Goal: Task Accomplishment & Management: Use online tool/utility

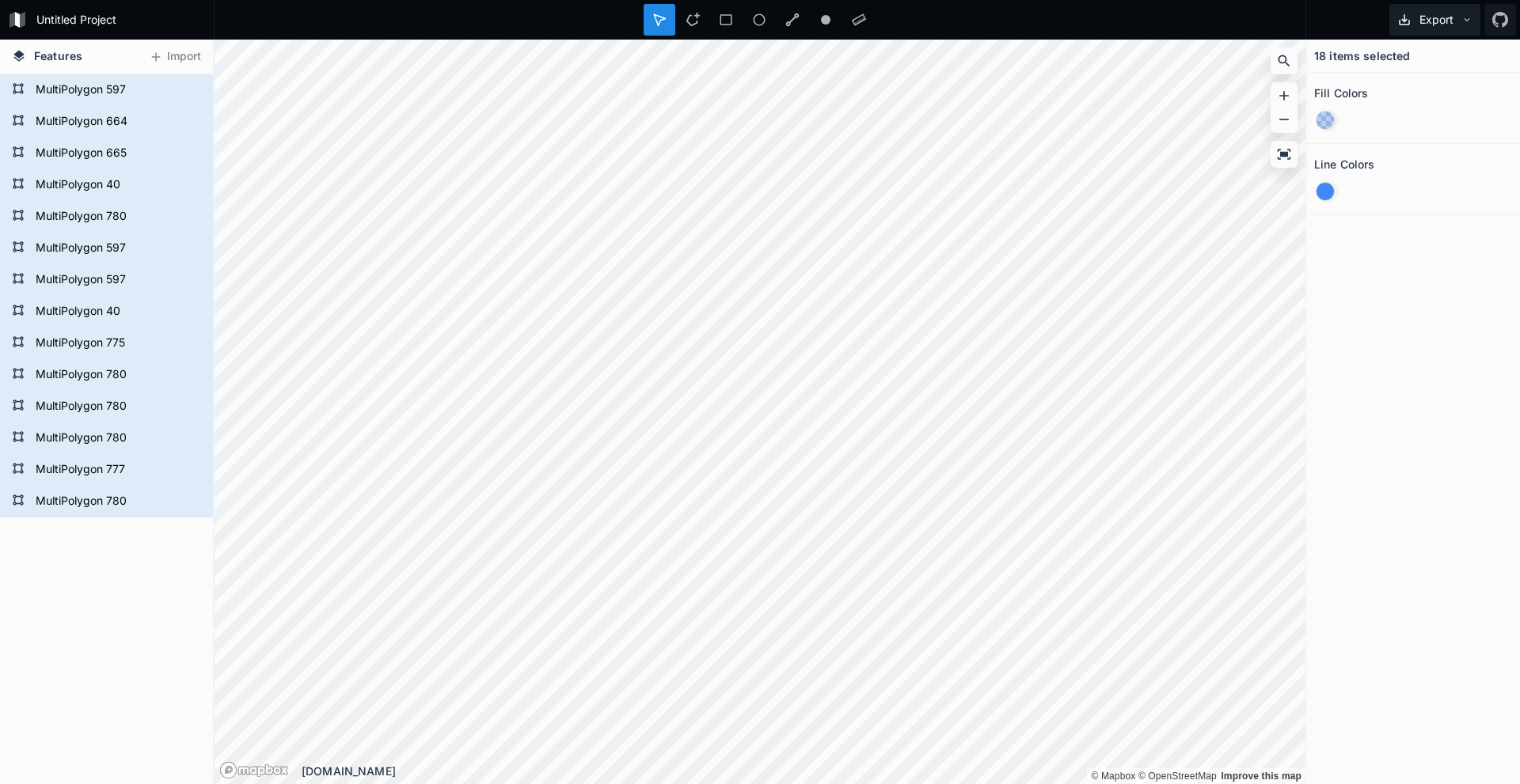
click at [753, 26] on button "Export" at bounding box center [1435, 20] width 91 height 32
click at [753, 65] on div "Export Image" at bounding box center [1432, 58] width 159 height 33
click at [753, 27] on button "Export" at bounding box center [1435, 20] width 91 height 32
click at [753, 93] on div "Export as .geojson" at bounding box center [1432, 90] width 159 height 33
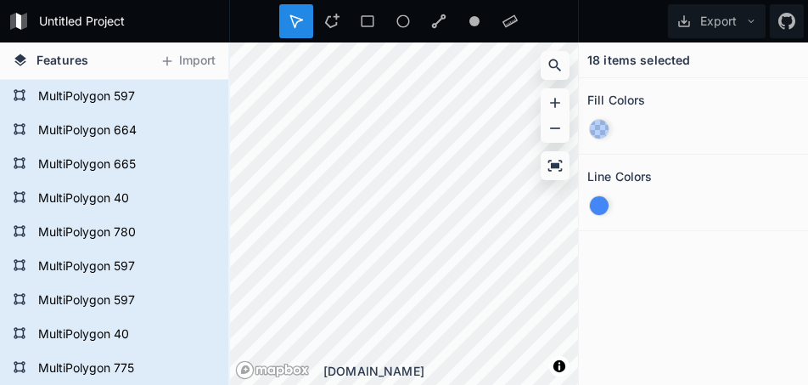
click at [579, 28] on div at bounding box center [404, 21] width 350 height 42
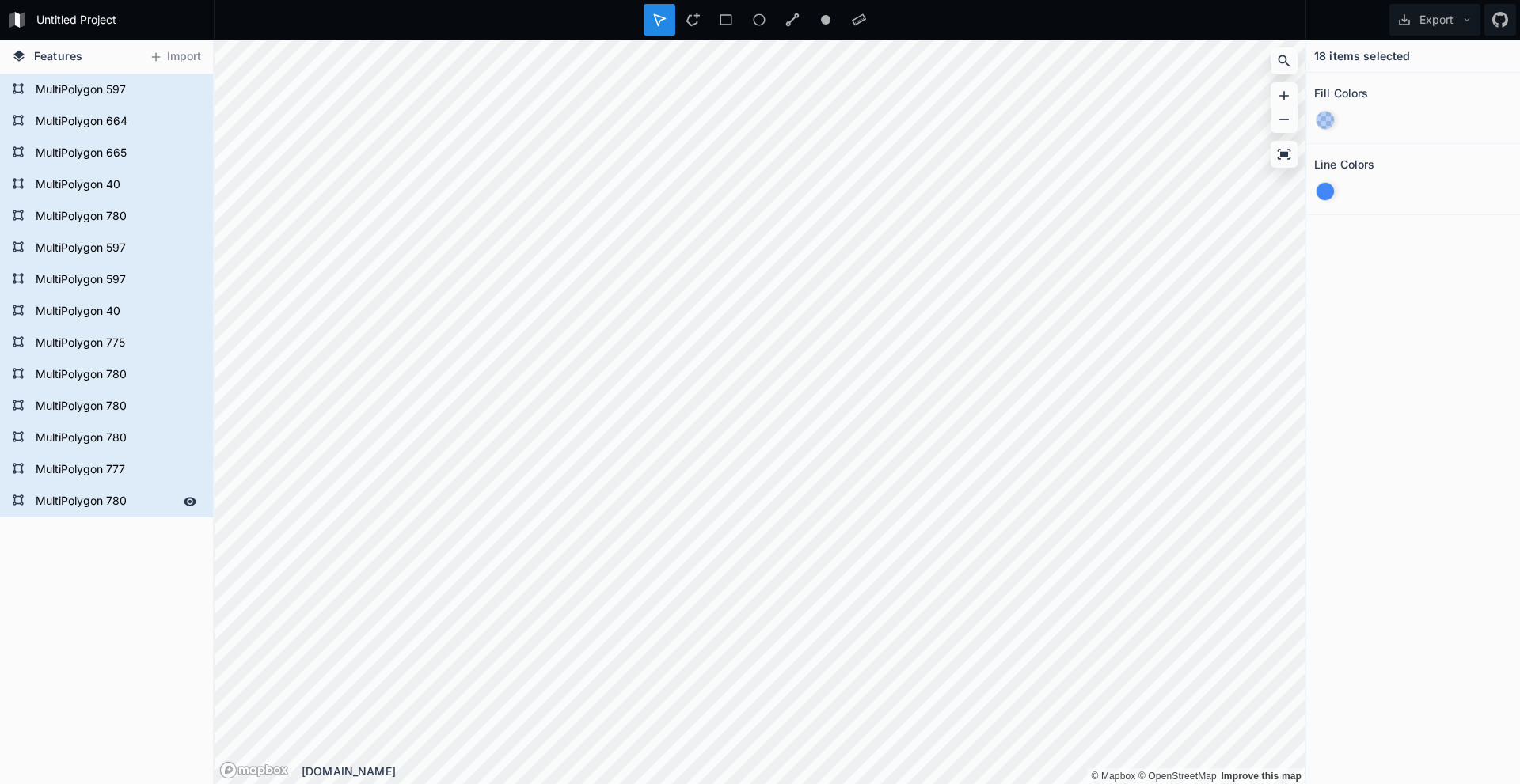
click at [113, 358] on form "MultiPolygon 780" at bounding box center [104, 502] width 148 height 23
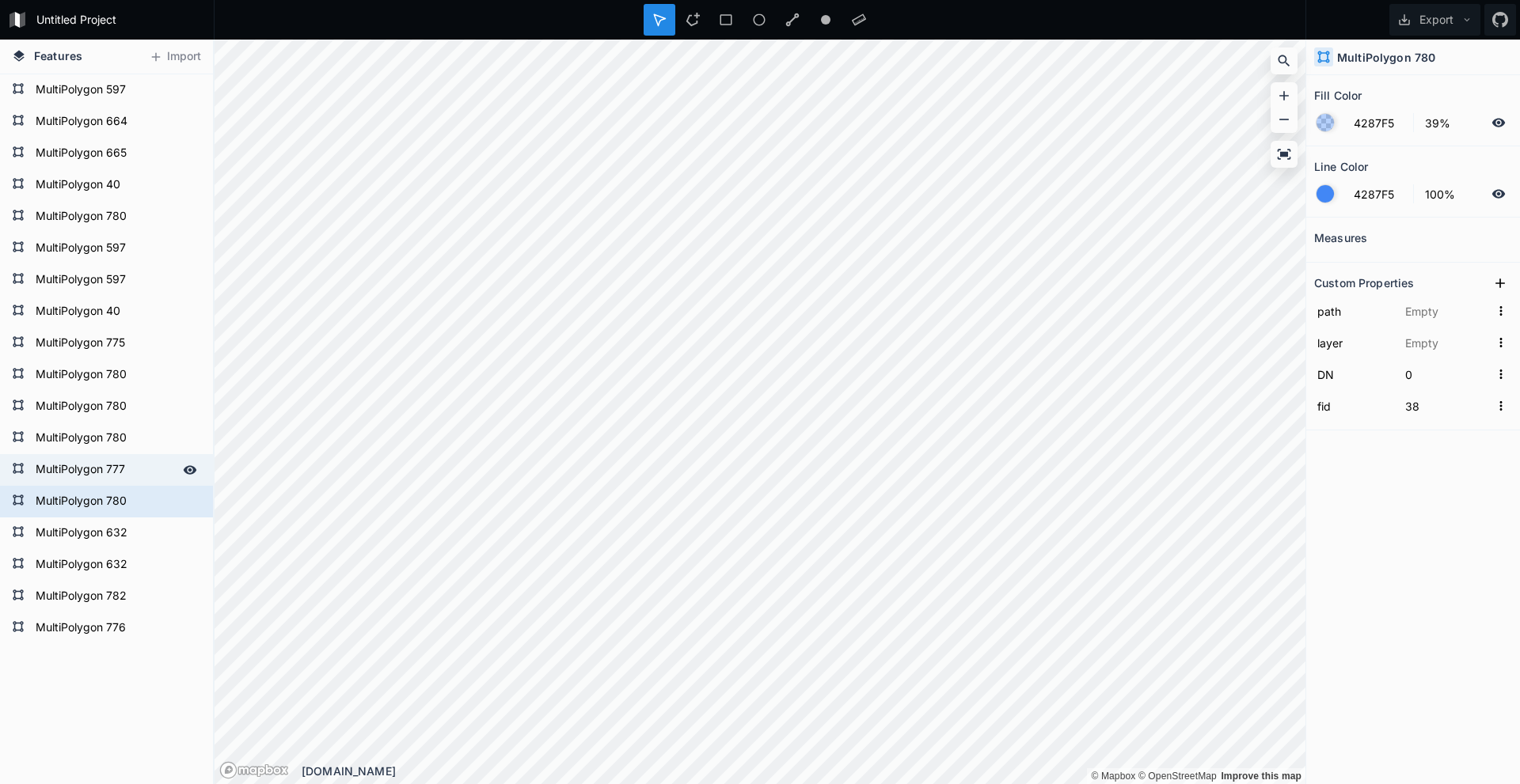
click at [131, 358] on form "MultiPolygon 777" at bounding box center [104, 470] width 148 height 23
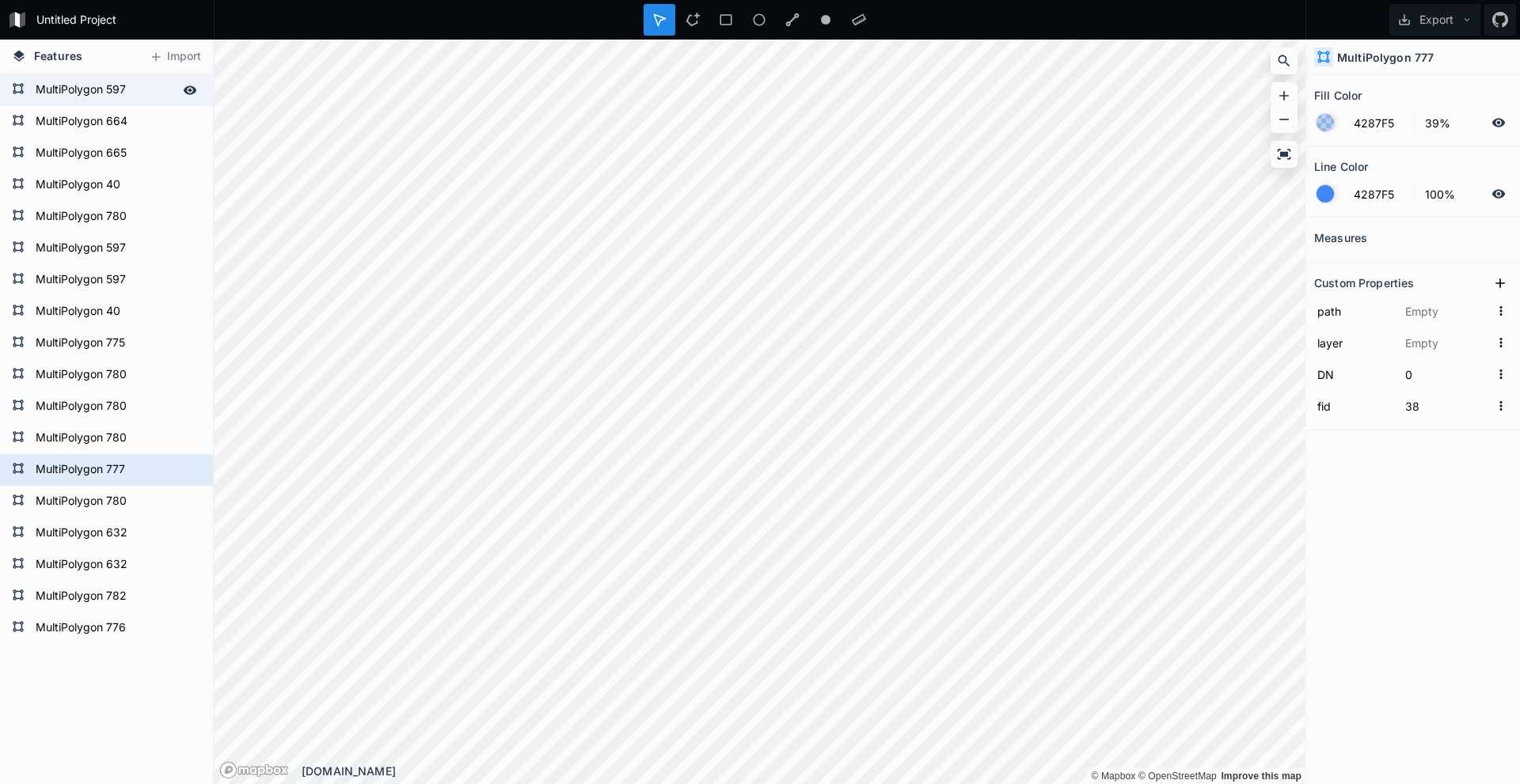
click at [131, 99] on form "MultiPolygon 597" at bounding box center [104, 89] width 148 height 23
type input "37"
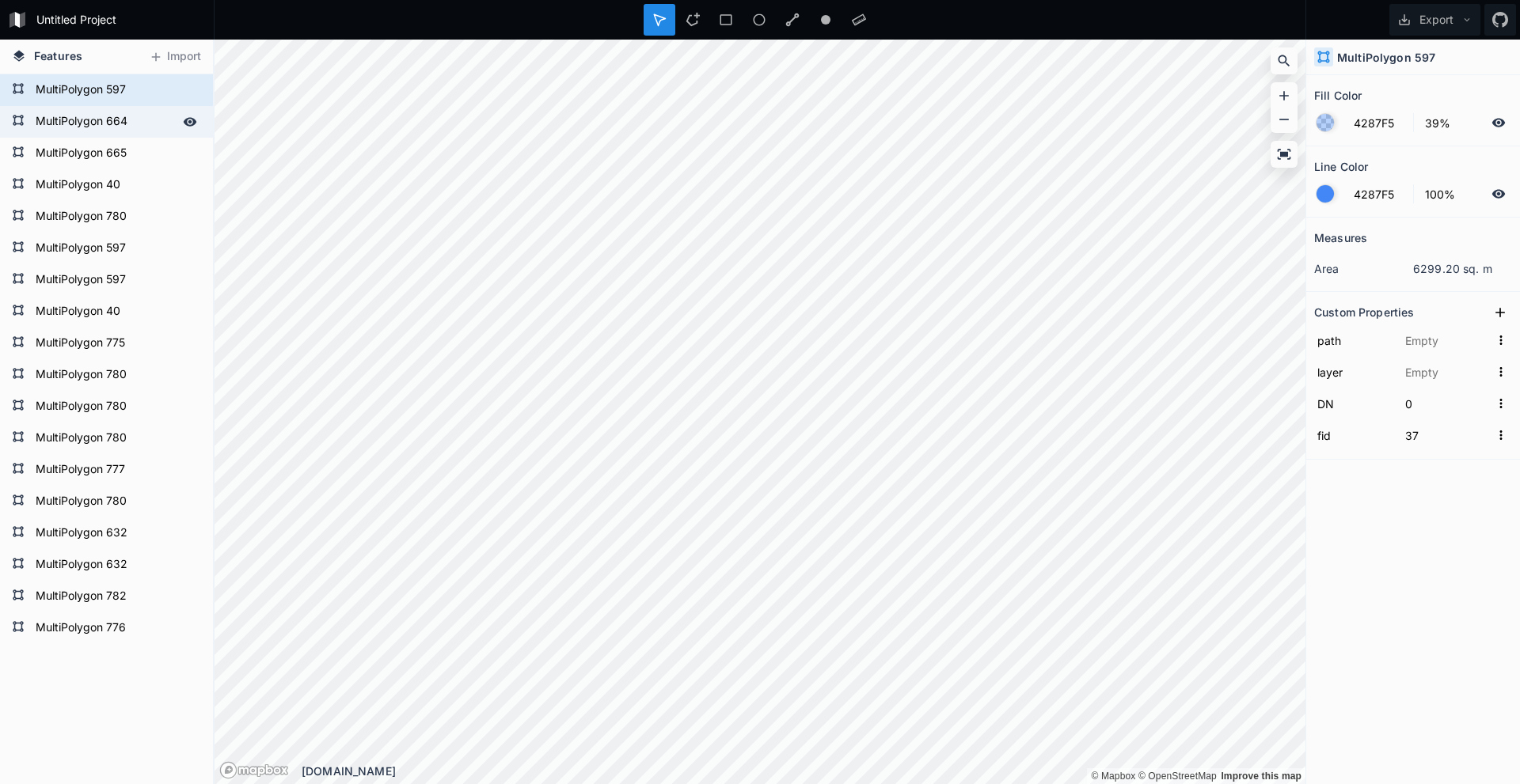
click at [124, 117] on form "MultiPolygon 664" at bounding box center [104, 121] width 148 height 23
type input "MultiPolygon?crs=OGC:CRS84&field=fid:integer(0,0)&field=DN:integer(0,0)&uid={90…"
type input "Çokgenler"
type input "46"
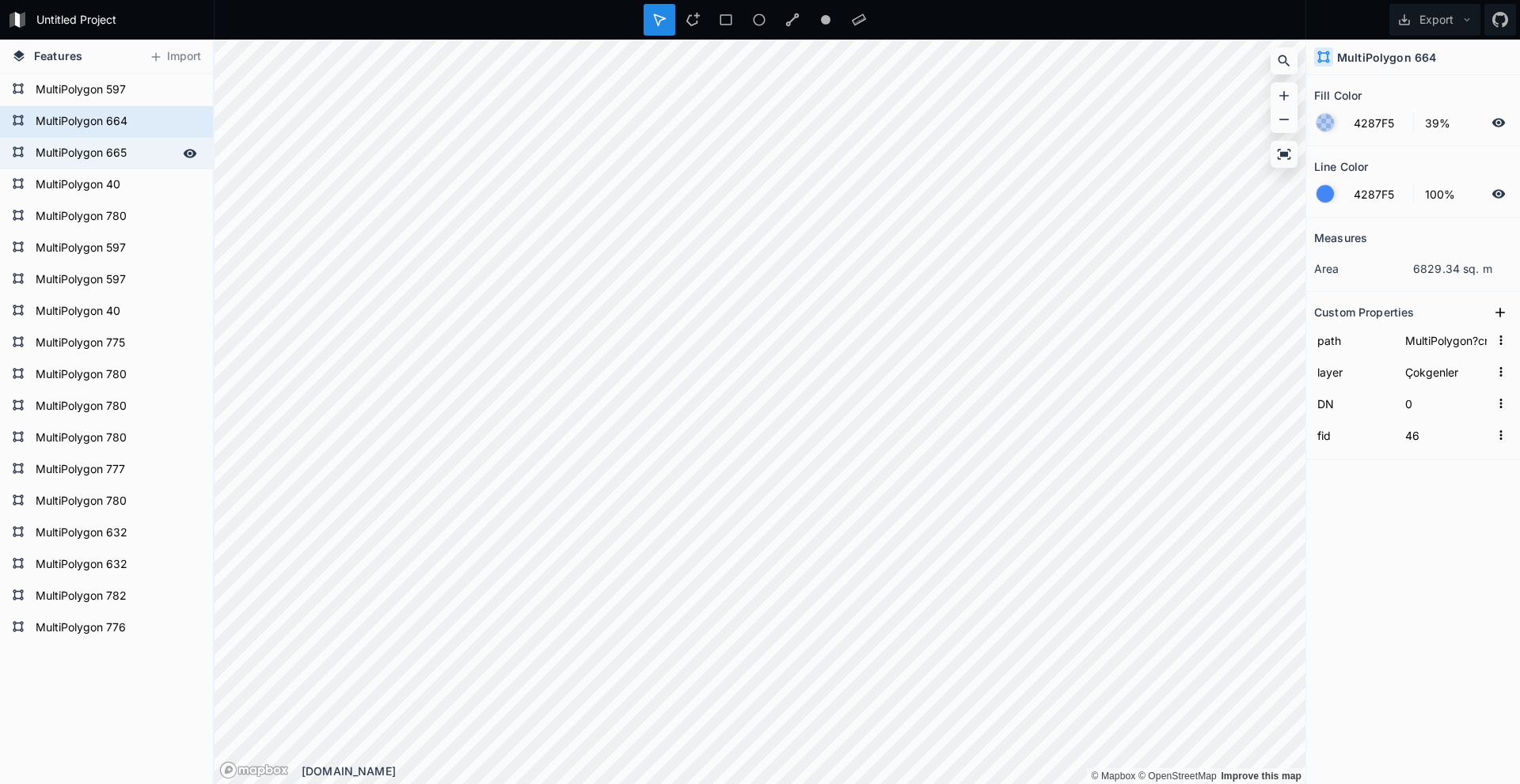
click at [108, 152] on form "MultiPolygon 665" at bounding box center [104, 153] width 148 height 23
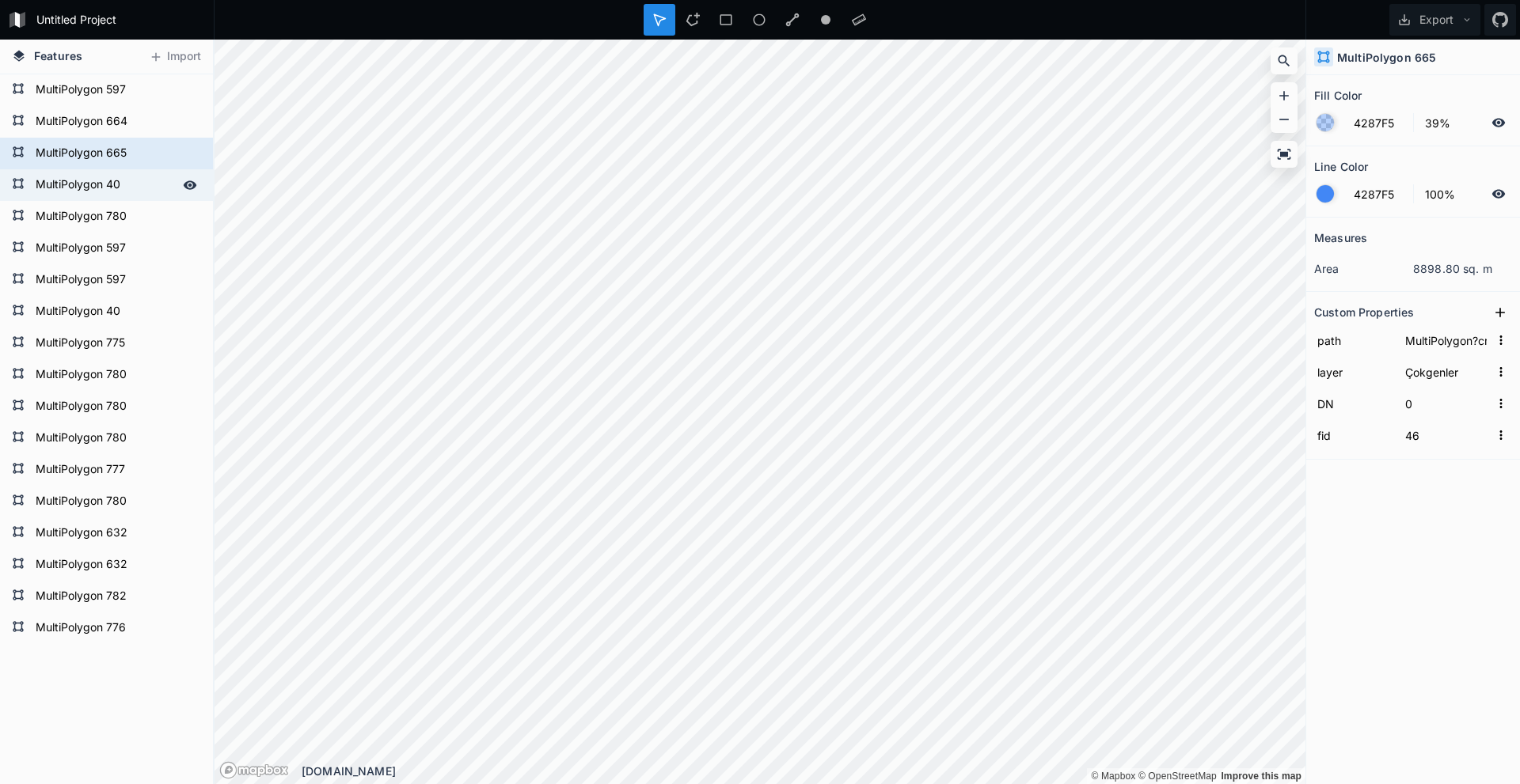
click at [116, 191] on form "MultiPolygon 40" at bounding box center [104, 185] width 148 height 23
type input "37"
click at [168, 196] on div "Delete" at bounding box center [189, 195] width 159 height 33
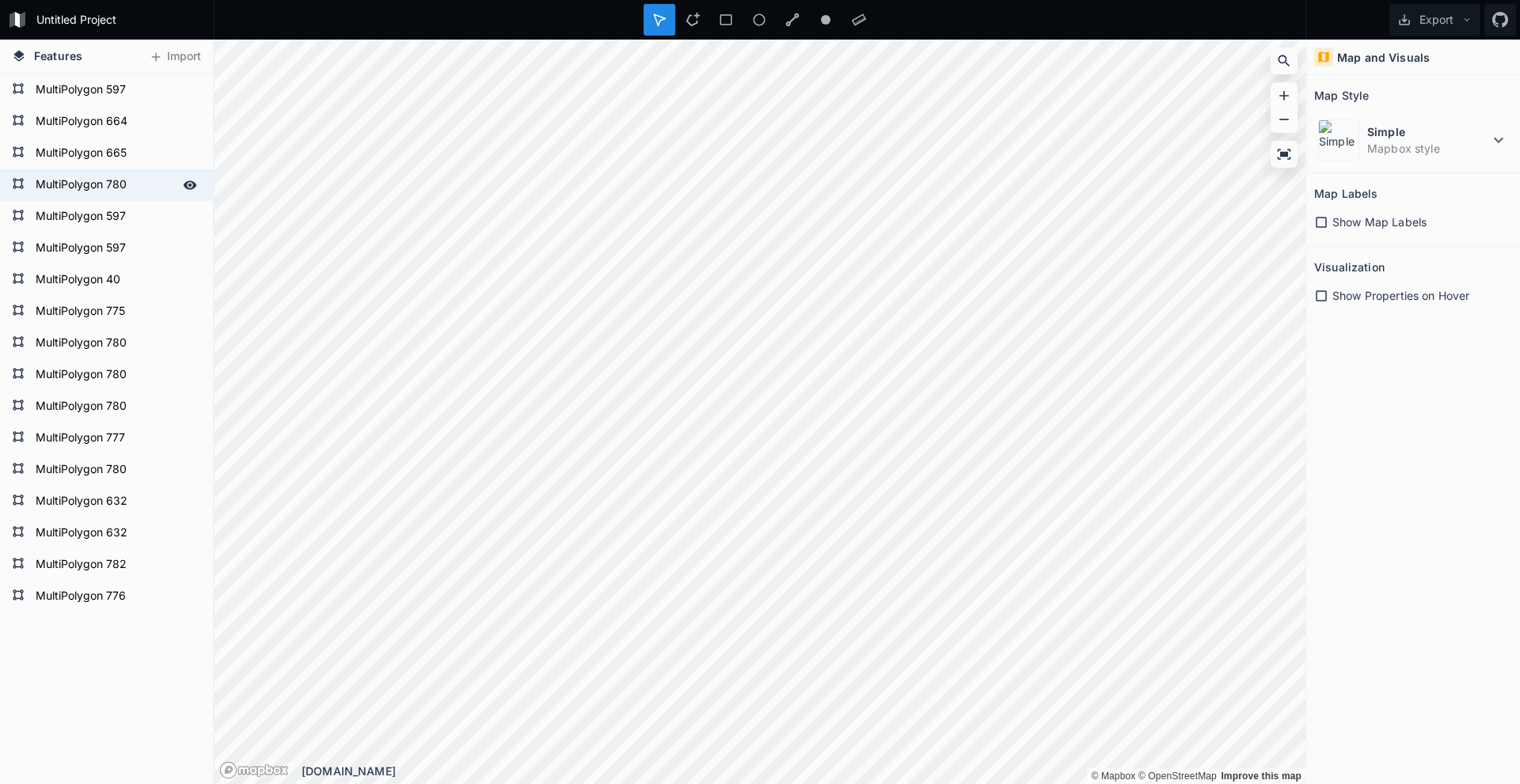
click at [117, 187] on form "MultiPolygon 780" at bounding box center [104, 185] width 148 height 23
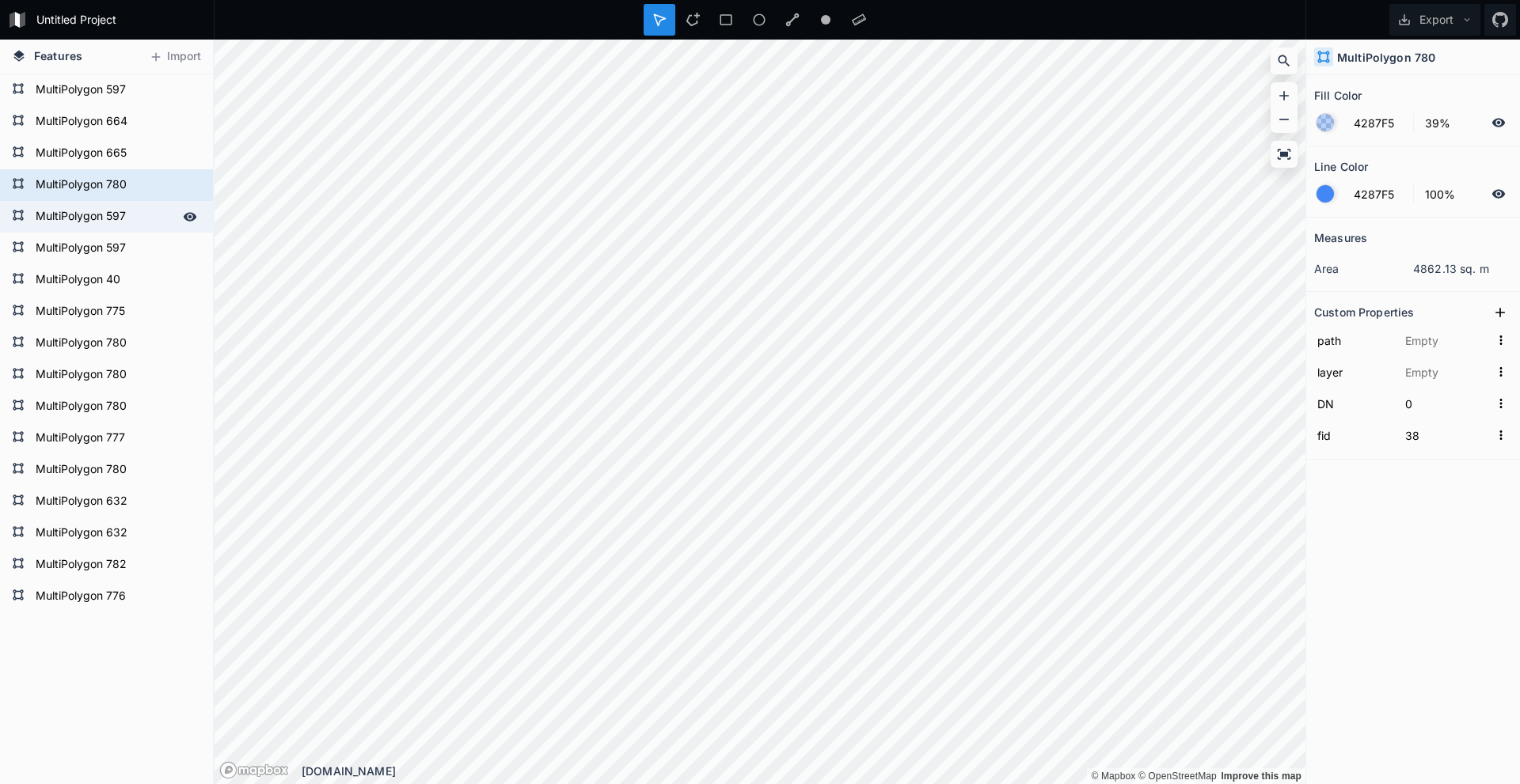
click at [122, 213] on form "MultiPolygon 597" at bounding box center [104, 216] width 148 height 23
type input "37"
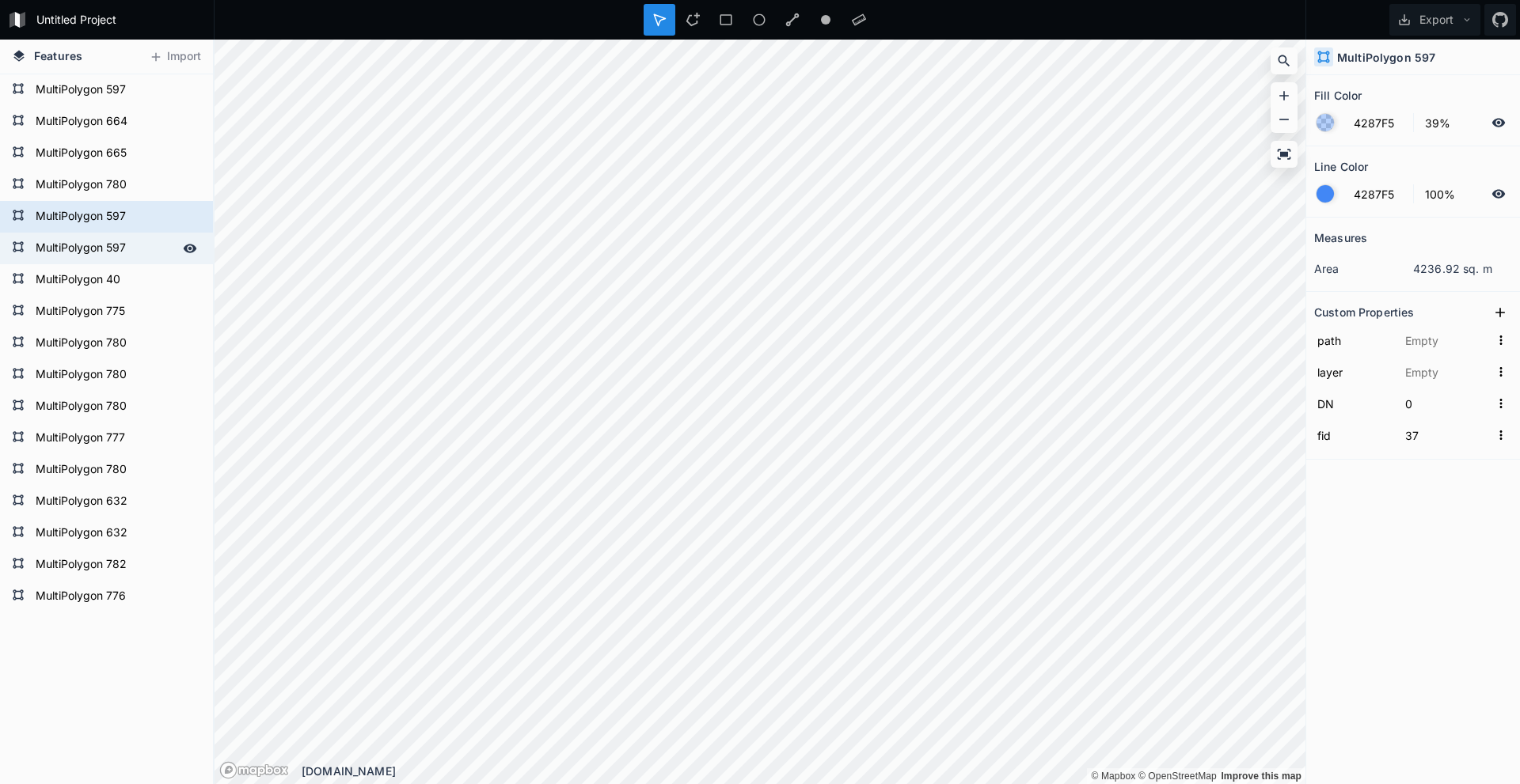
click at [118, 254] on form "MultiPolygon 597" at bounding box center [104, 248] width 148 height 23
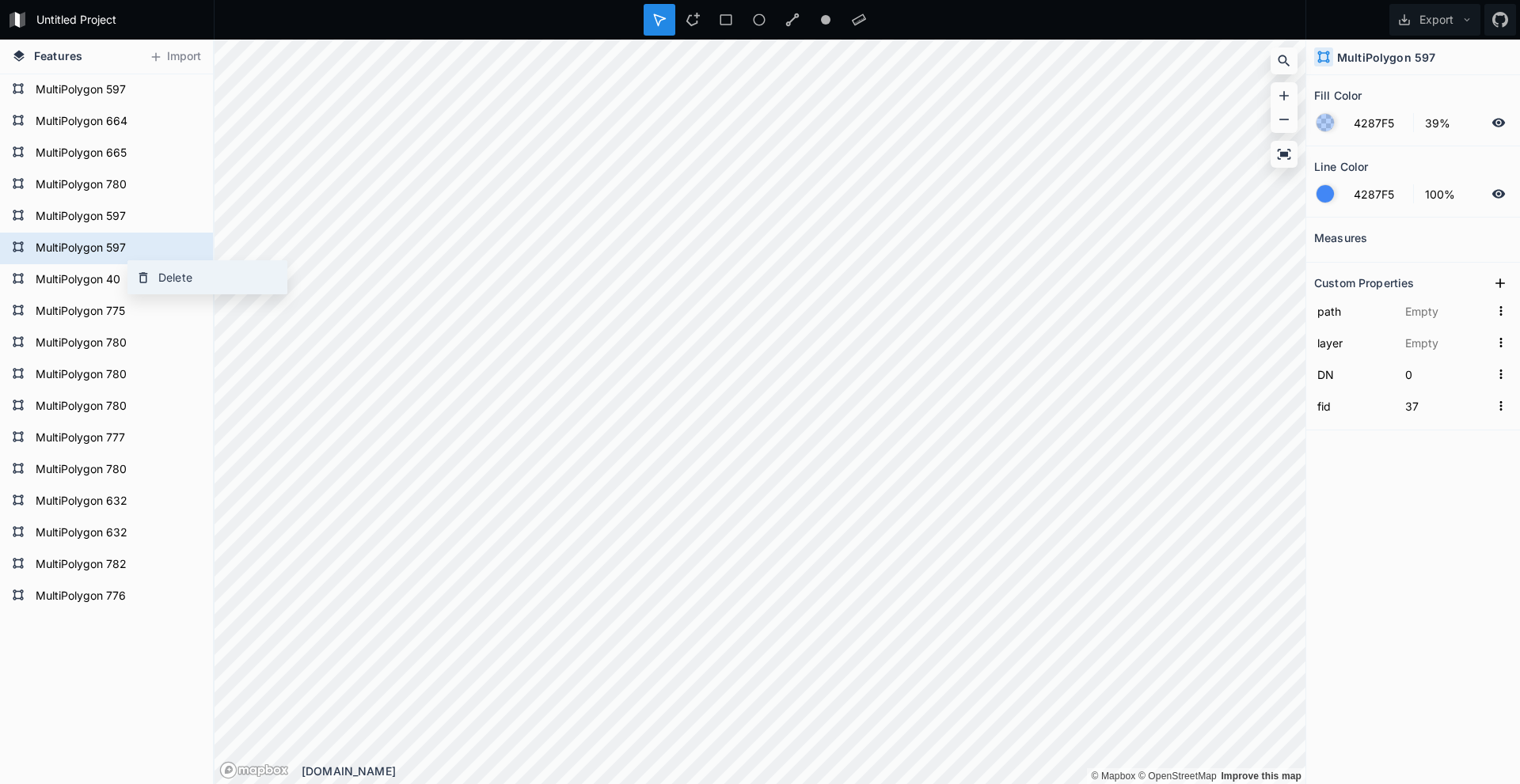
click at [169, 276] on div "Delete" at bounding box center [208, 277] width 159 height 33
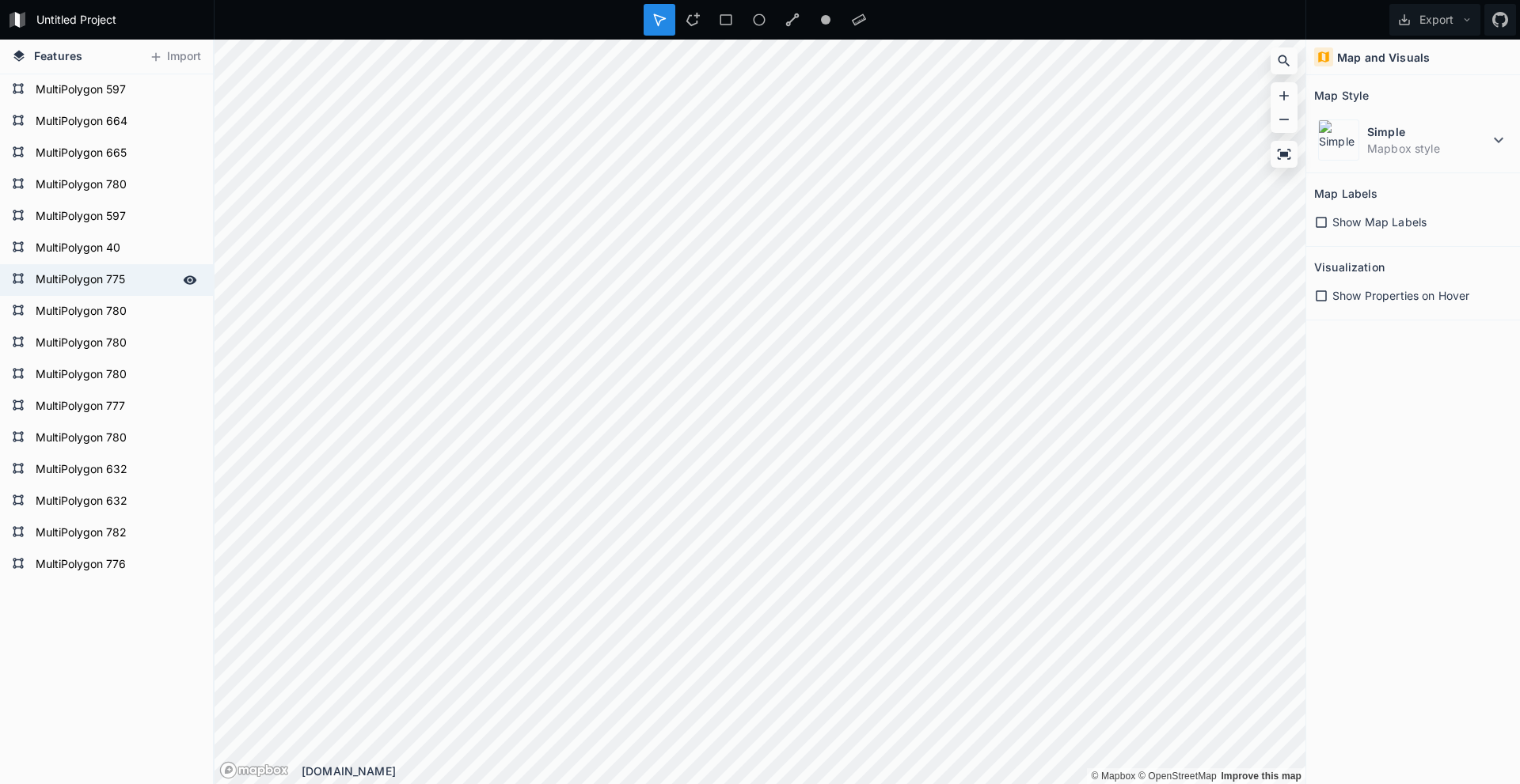
click at [104, 265] on div "MultiPolygon 775" at bounding box center [106, 281] width 213 height 32
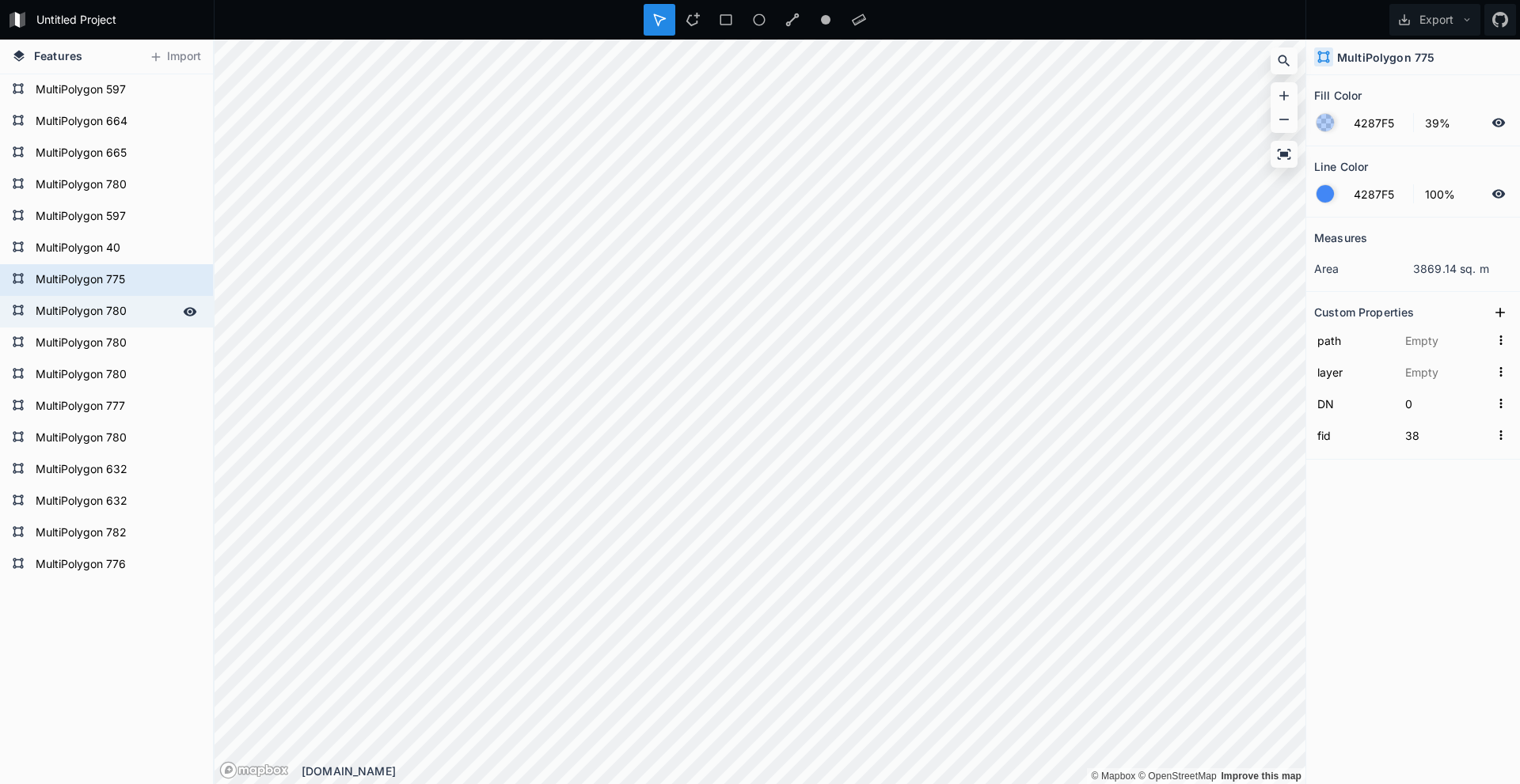
click at [121, 297] on div "MultiPolygon 780" at bounding box center [106, 312] width 213 height 32
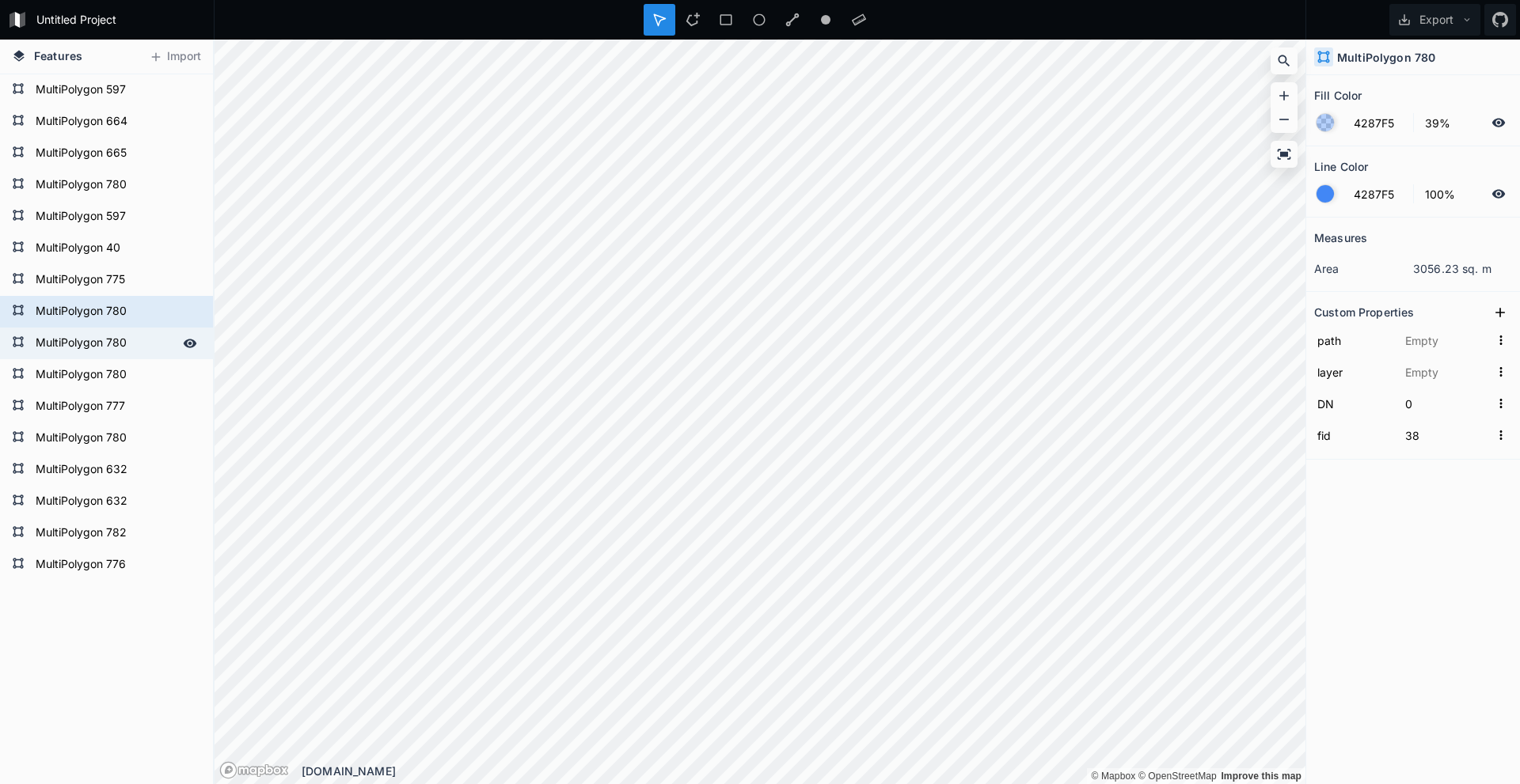
click at [123, 338] on form "MultiPolygon 780" at bounding box center [104, 343] width 148 height 23
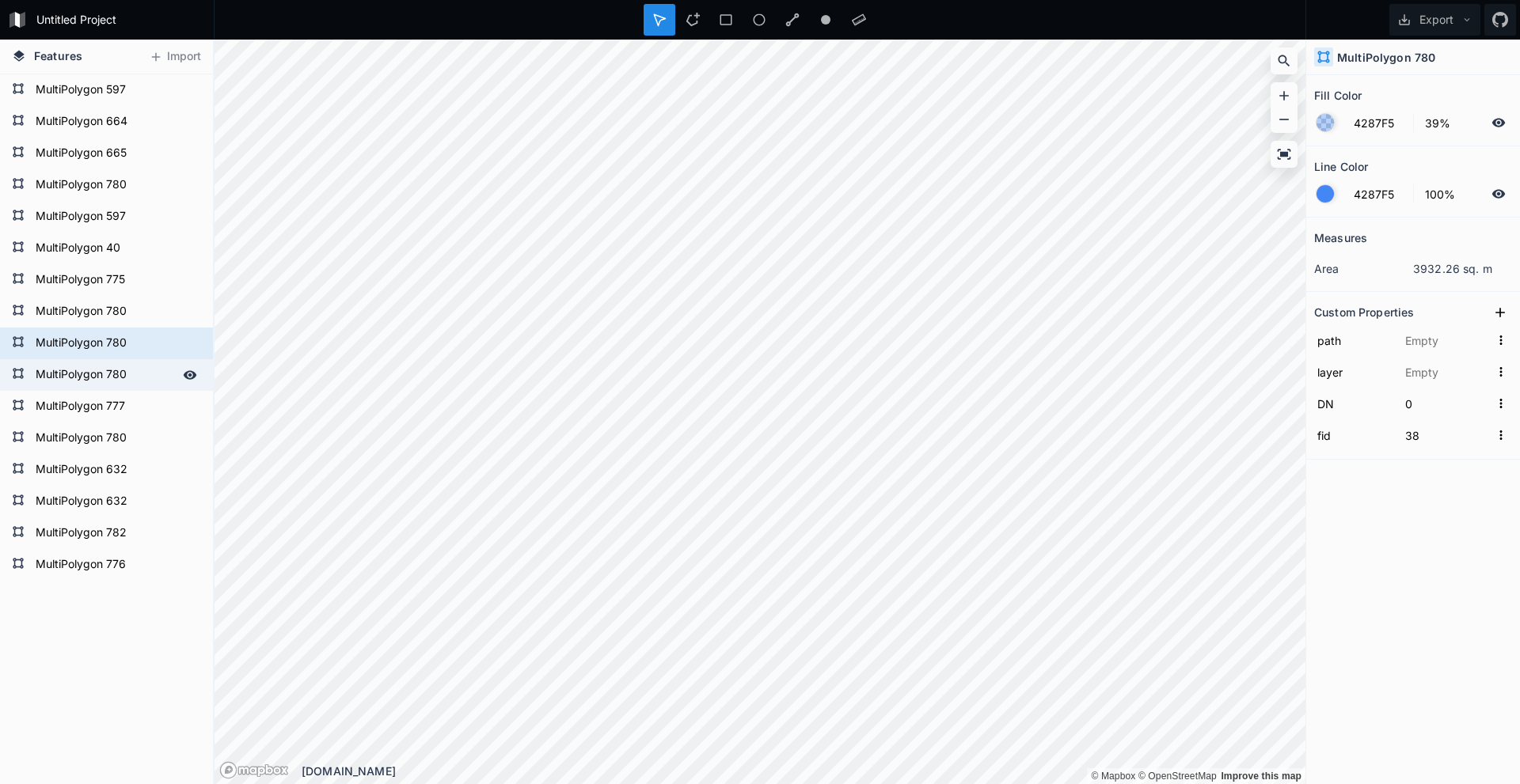
click at [125, 358] on div "MultiPolygon 780" at bounding box center [106, 375] width 213 height 32
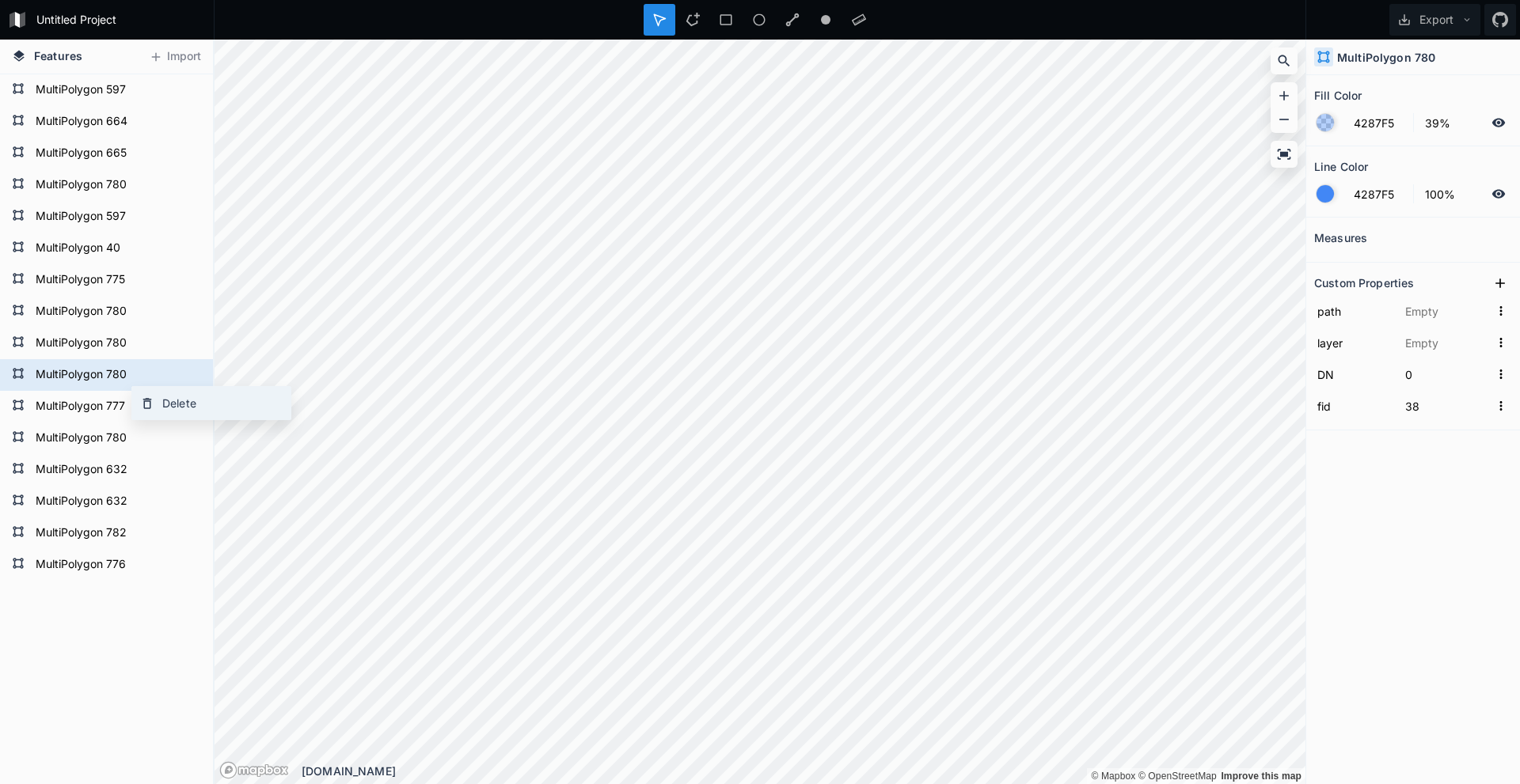
click at [173, 358] on div "Delete" at bounding box center [212, 403] width 159 height 33
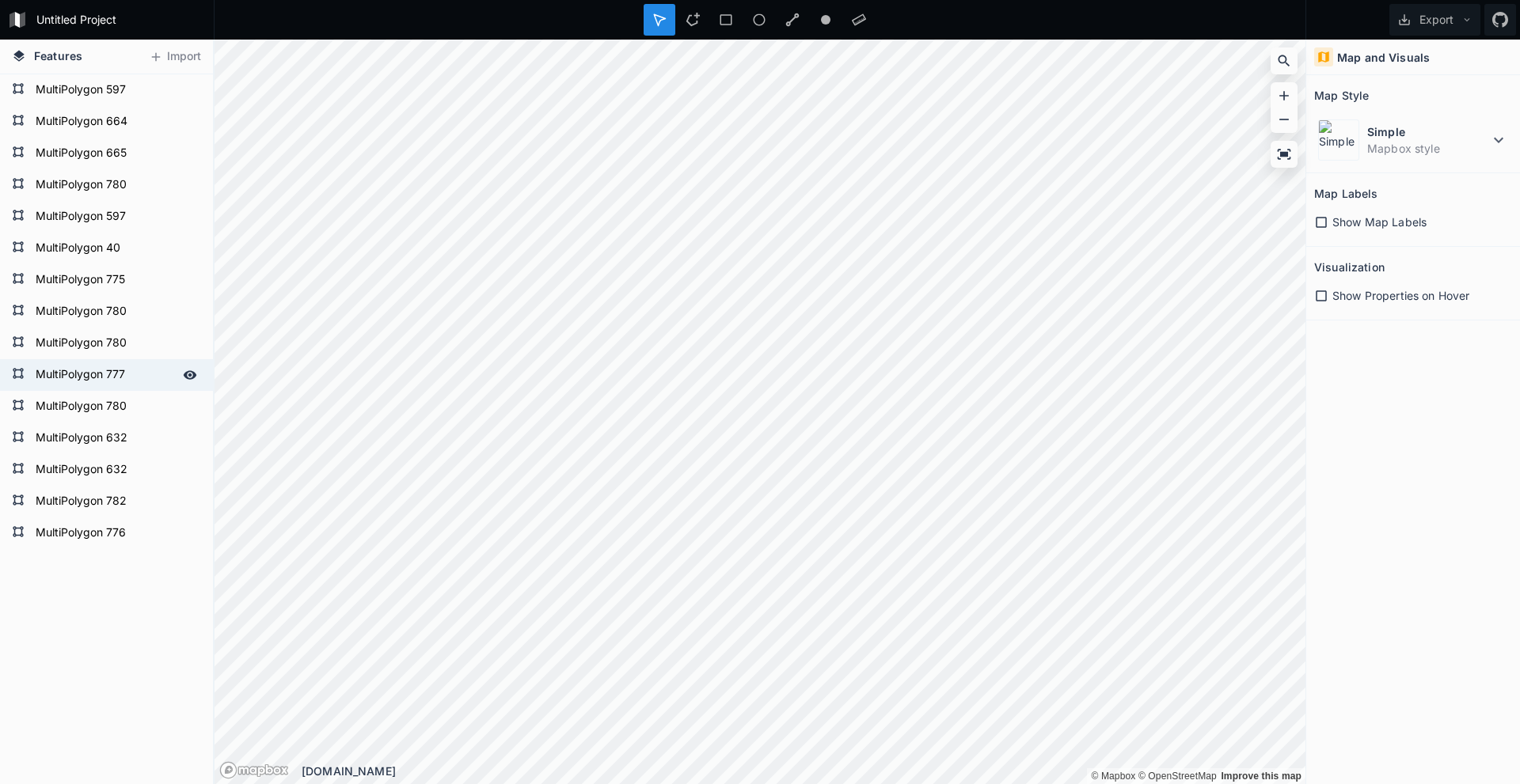
click at [119, 358] on form "MultiPolygon 777" at bounding box center [104, 375] width 148 height 23
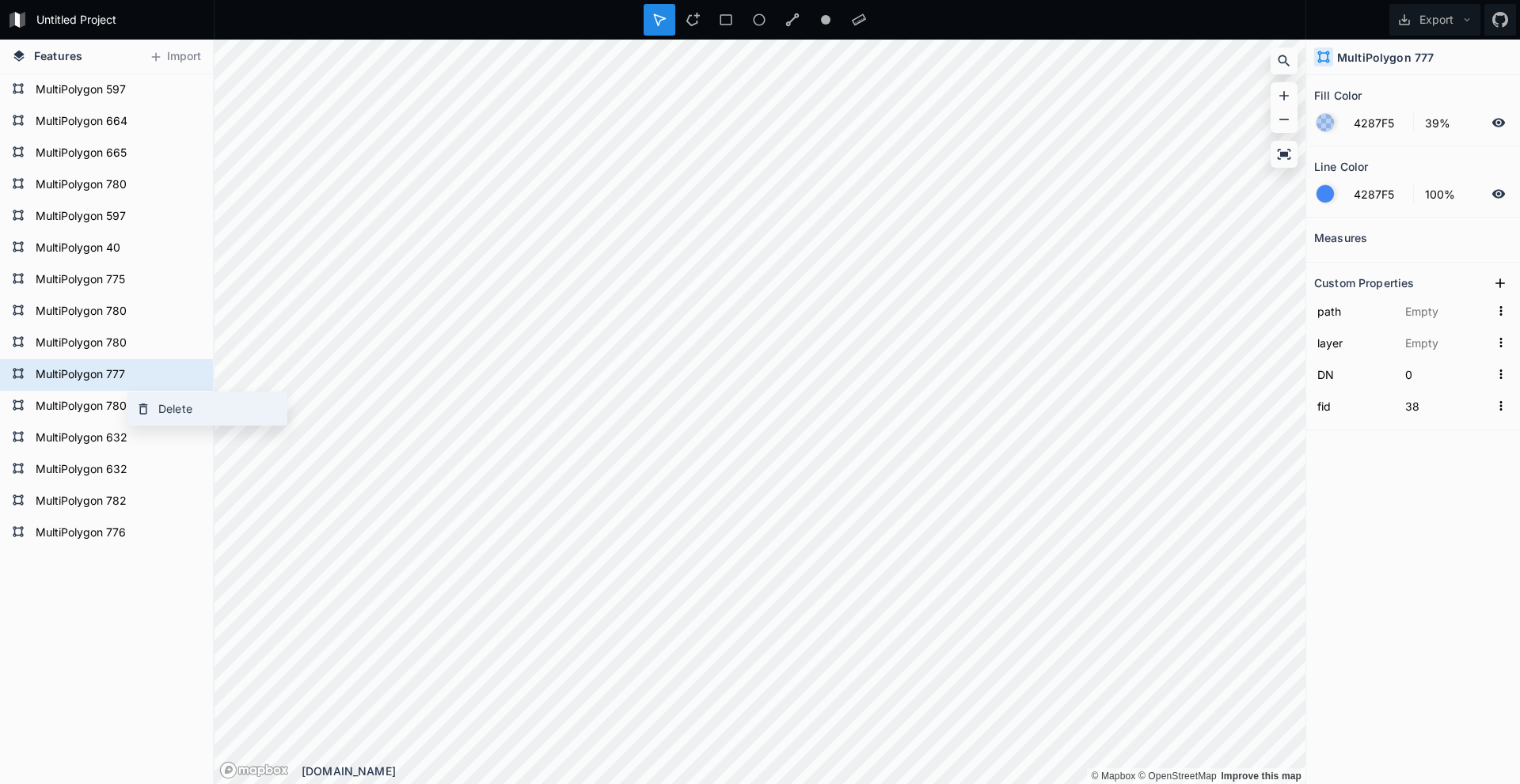
click at [171, 358] on div "Delete" at bounding box center [208, 408] width 159 height 33
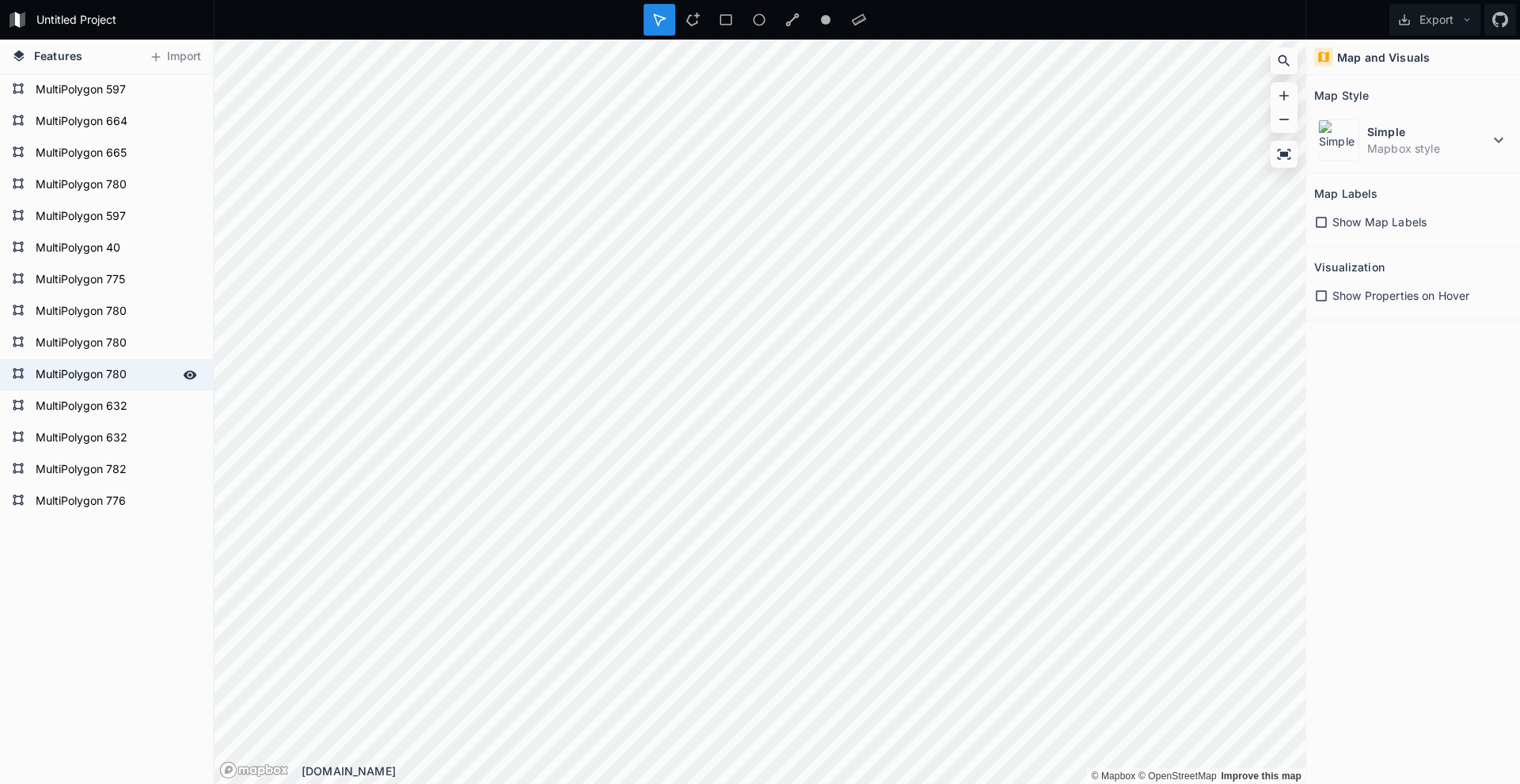
click at [121, 358] on form "MultiPolygon 780" at bounding box center [104, 375] width 148 height 23
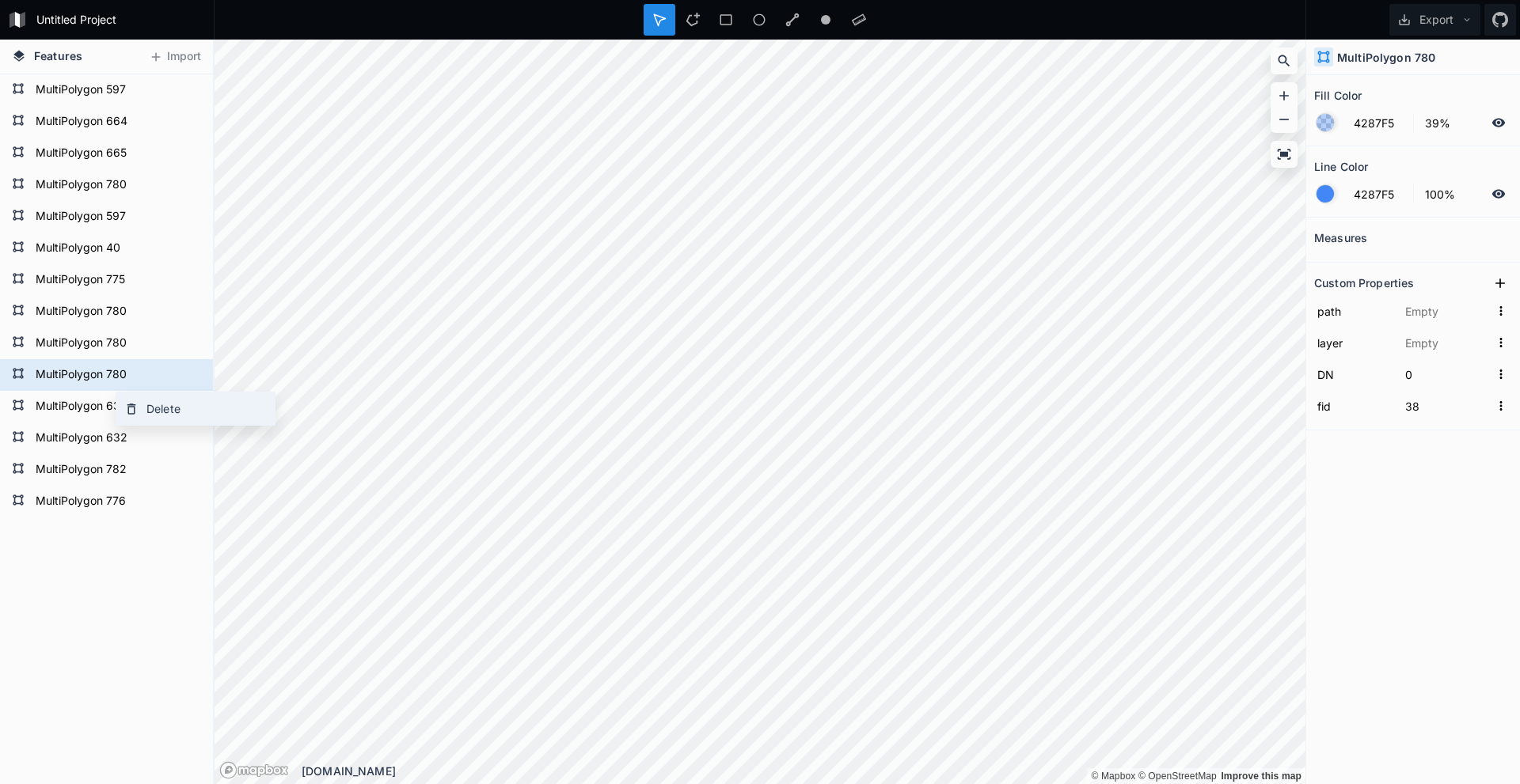
click at [176, 358] on div "Delete" at bounding box center [196, 408] width 159 height 33
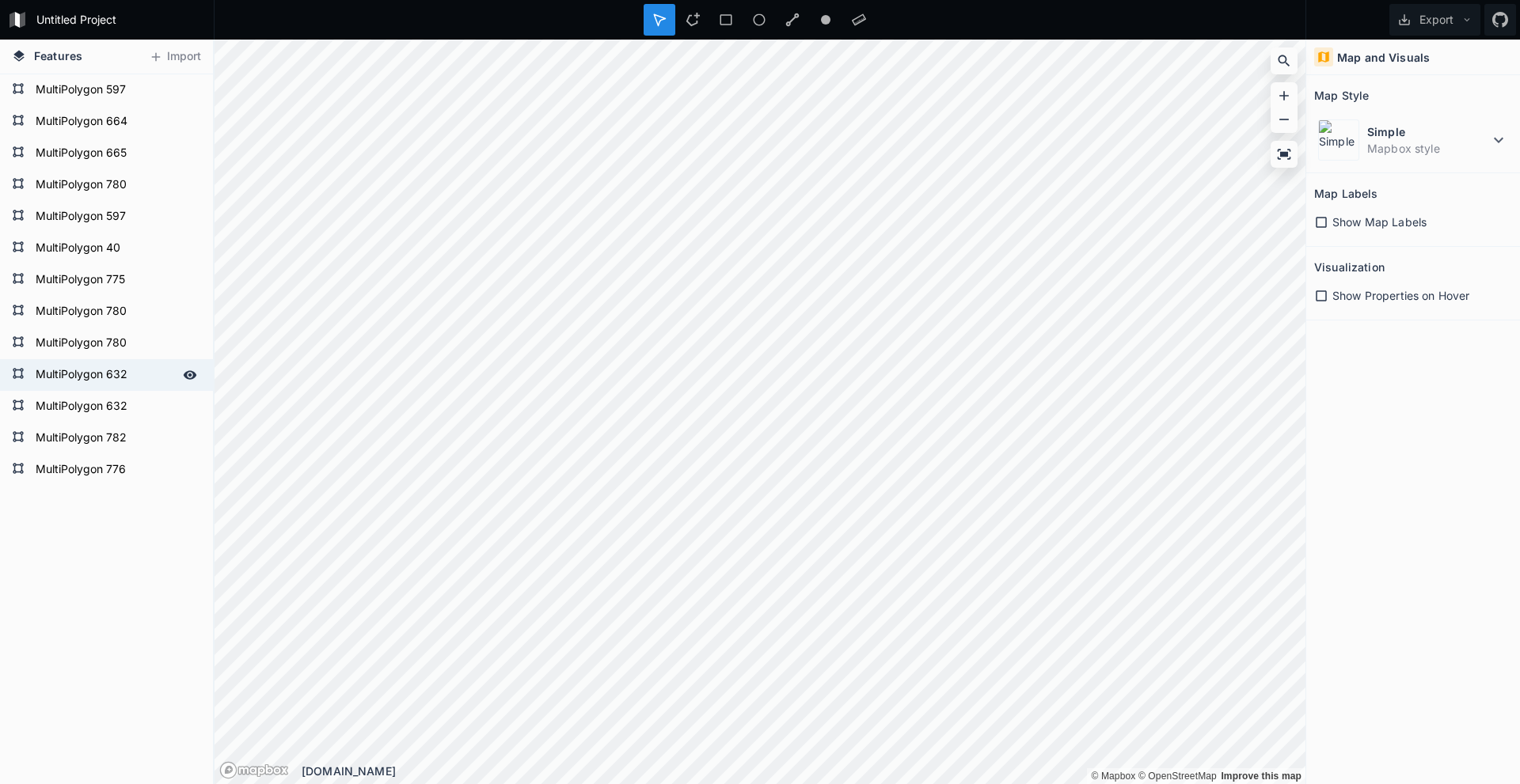
click at [105, 358] on form "MultiPolygon 632" at bounding box center [104, 375] width 148 height 23
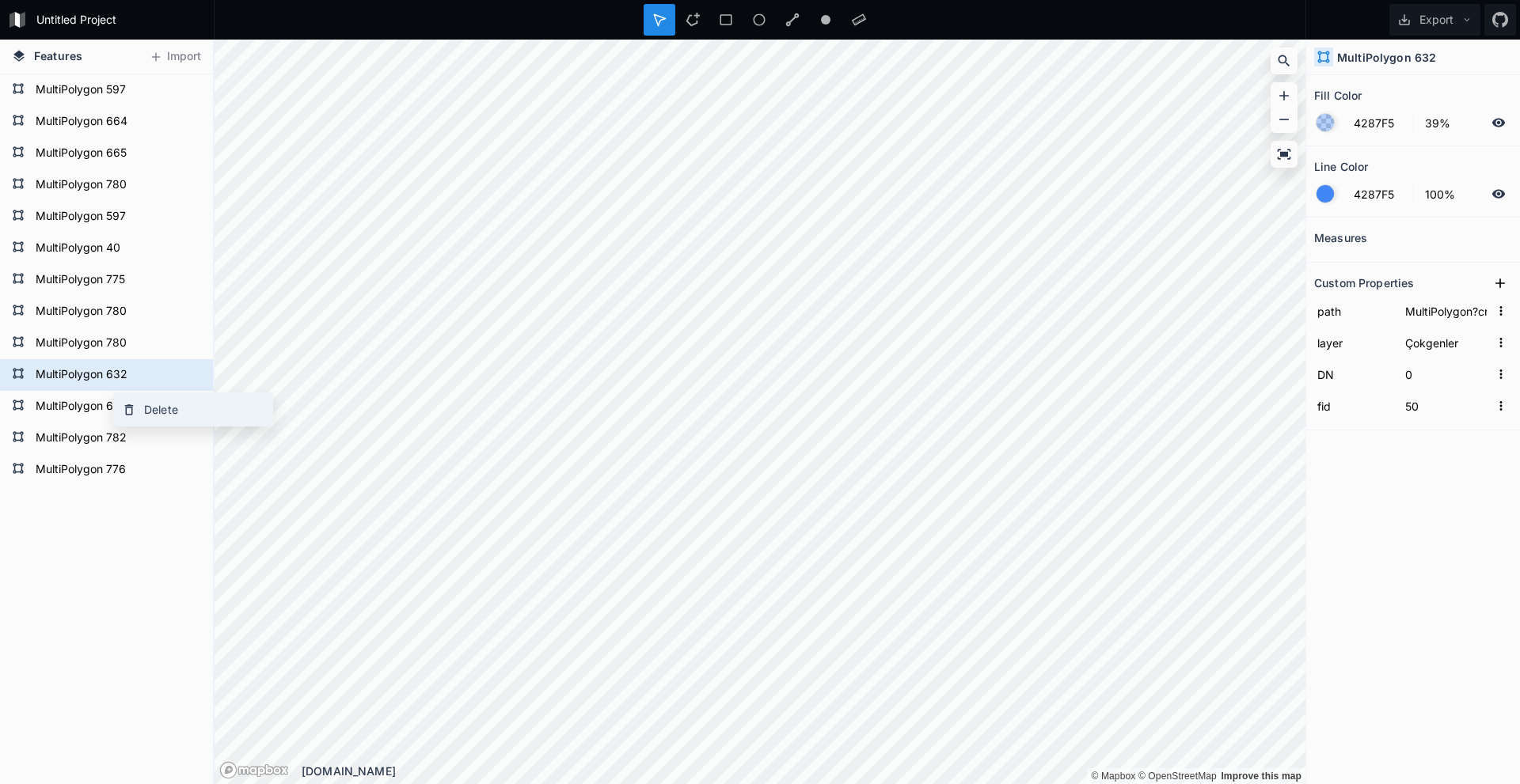
click at [158, 358] on div "Delete" at bounding box center [193, 409] width 159 height 33
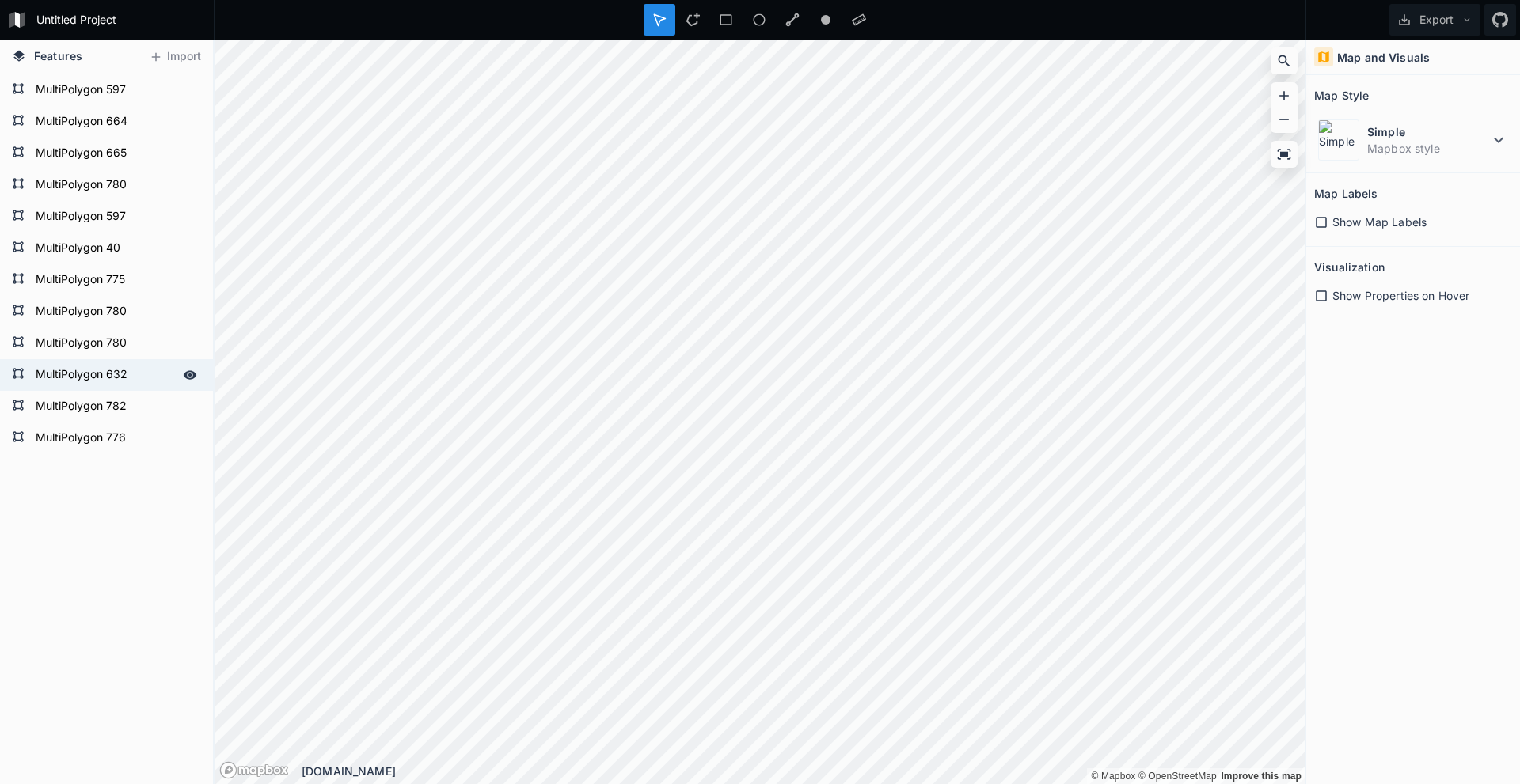
click at [103, 358] on form "MultiPolygon 632" at bounding box center [104, 375] width 148 height 23
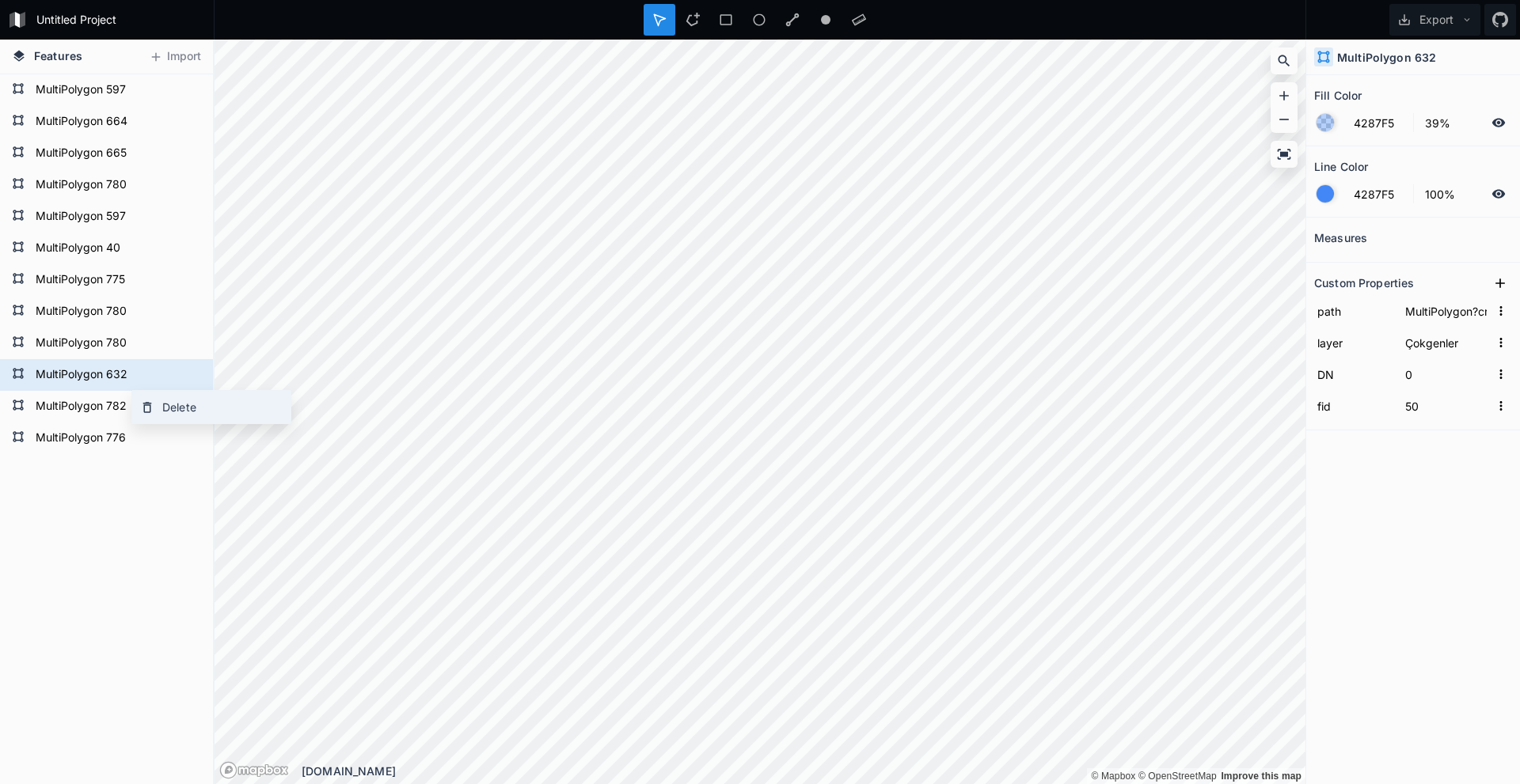
click at [173, 358] on div "Delete" at bounding box center [212, 406] width 159 height 33
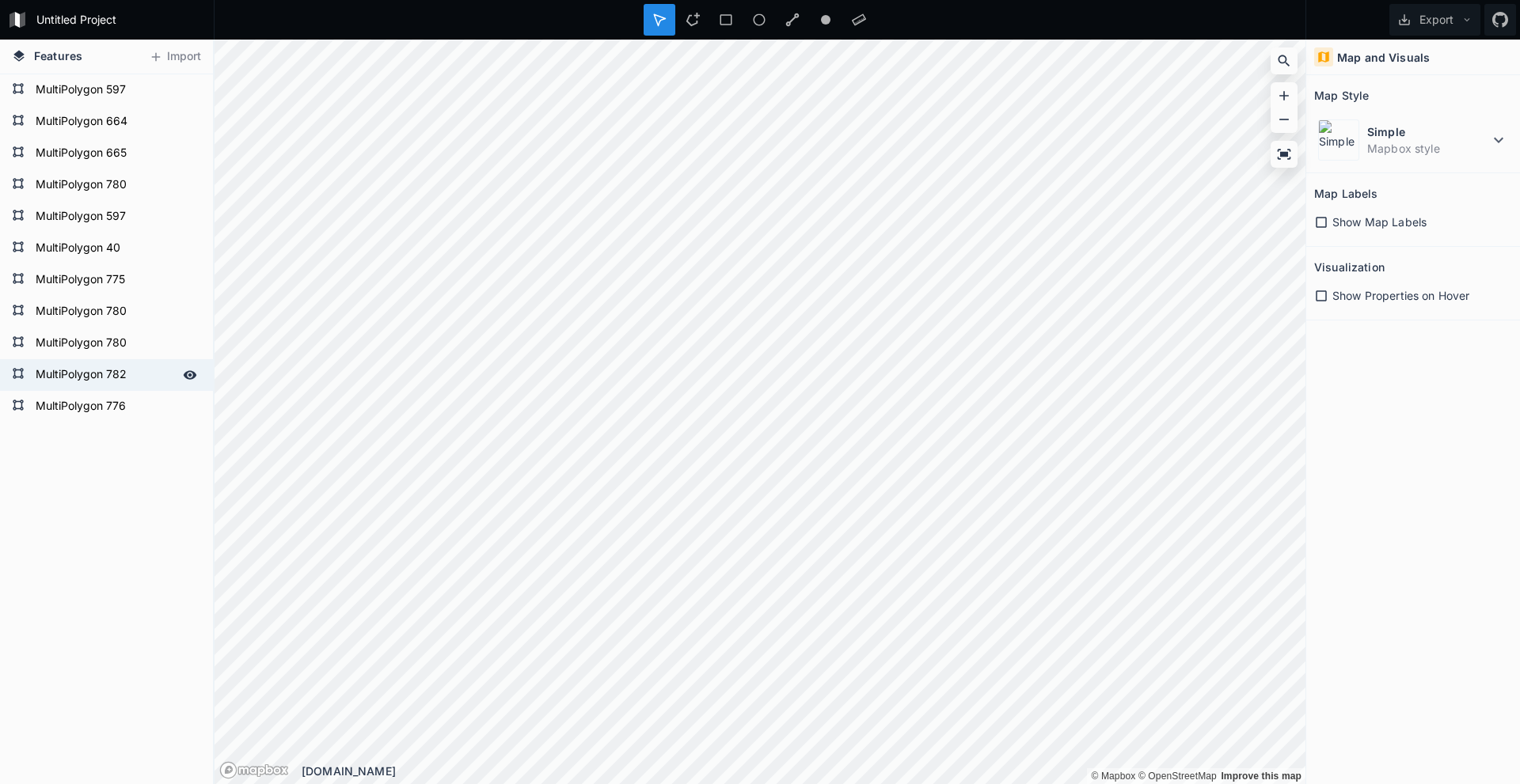
click at [107, 358] on form "MultiPolygon 782" at bounding box center [104, 375] width 148 height 23
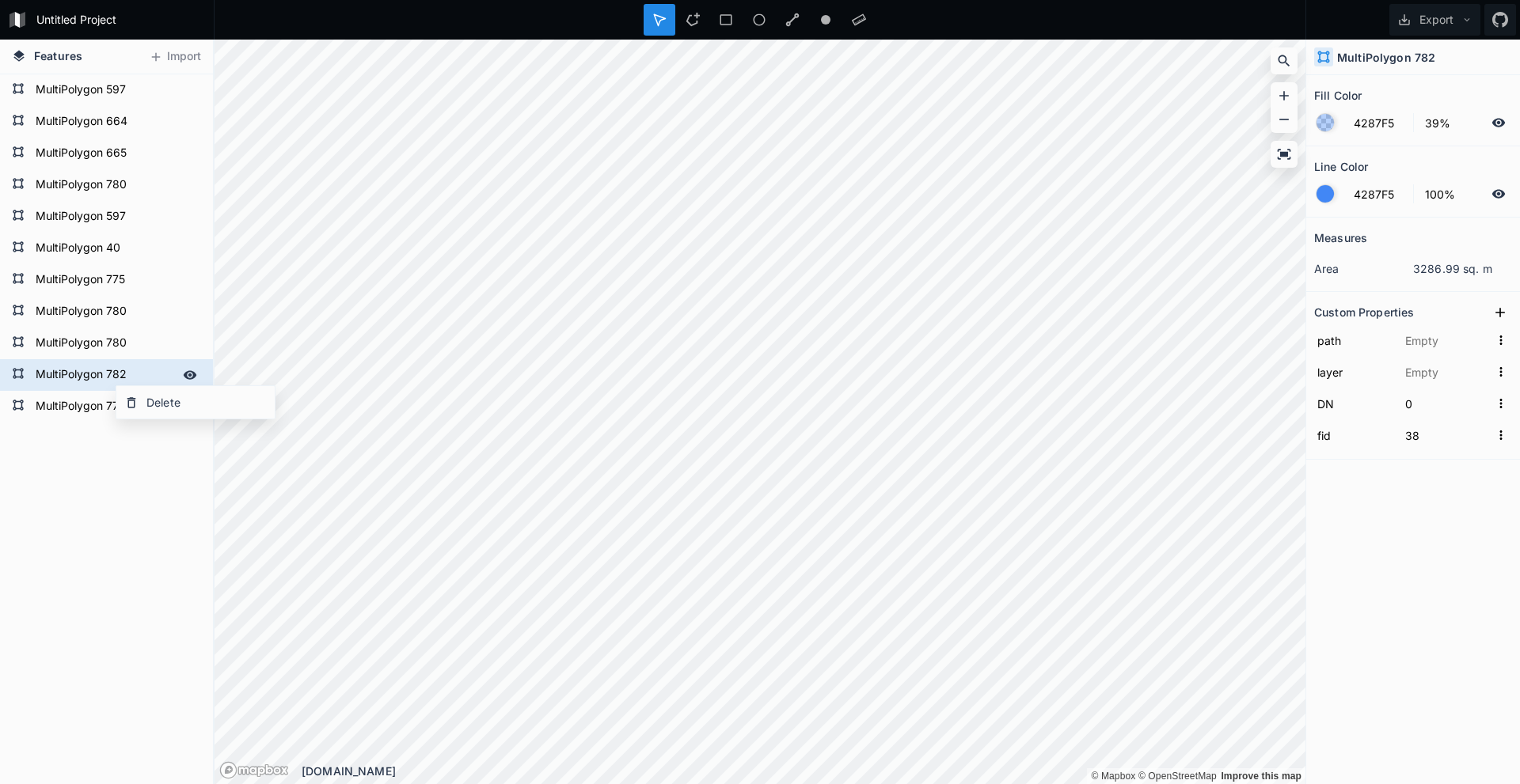
click at [74, 358] on form "MultiPolygon 782" at bounding box center [104, 375] width 148 height 23
click at [79, 358] on form "MultiPolygon 776" at bounding box center [104, 406] width 148 height 23
click at [100, 338] on form "MultiPolygon 780" at bounding box center [104, 343] width 148 height 23
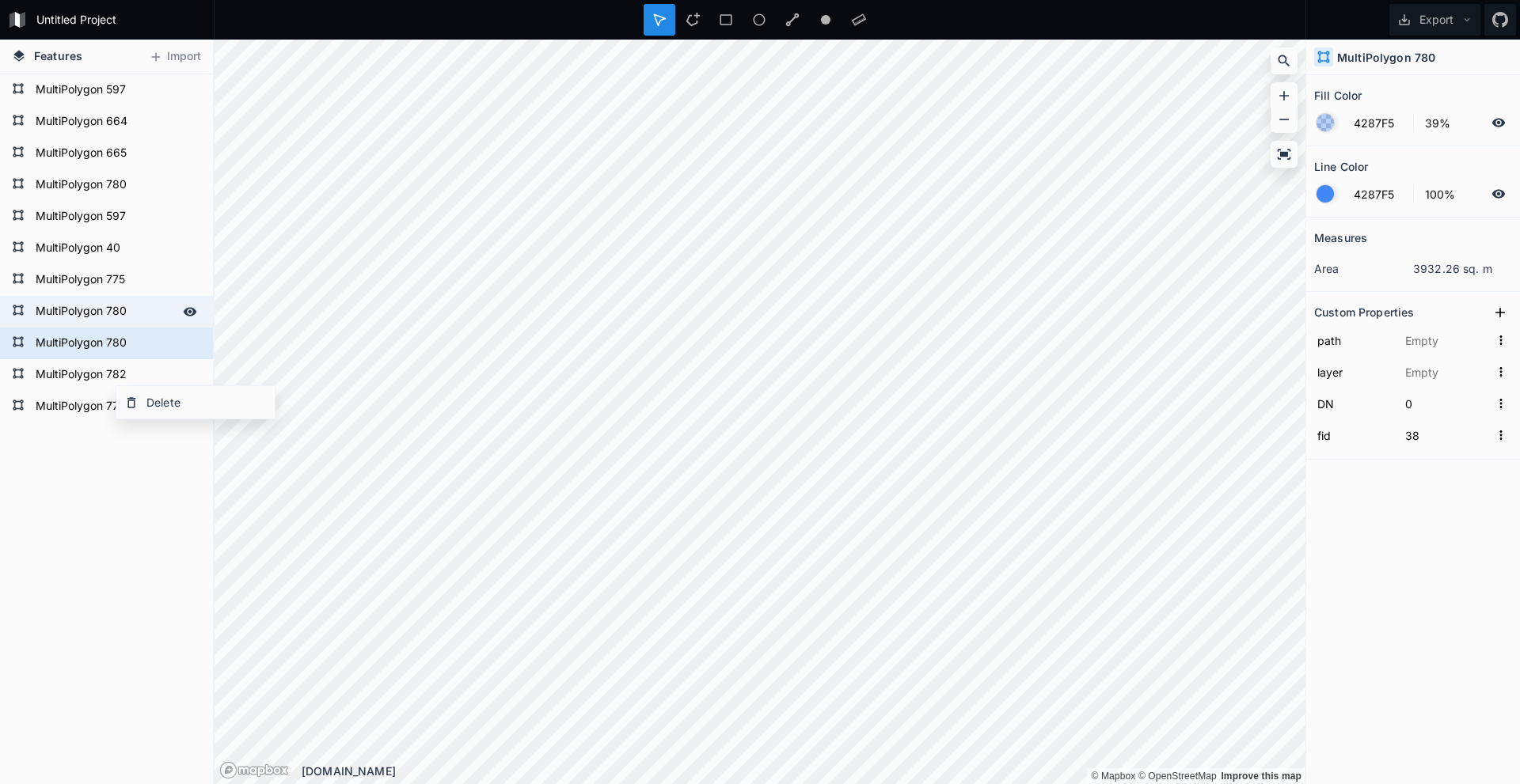
click at [99, 313] on form "MultiPolygon 780" at bounding box center [104, 311] width 148 height 23
click at [111, 281] on form "MultiPolygon 775" at bounding box center [104, 280] width 148 height 23
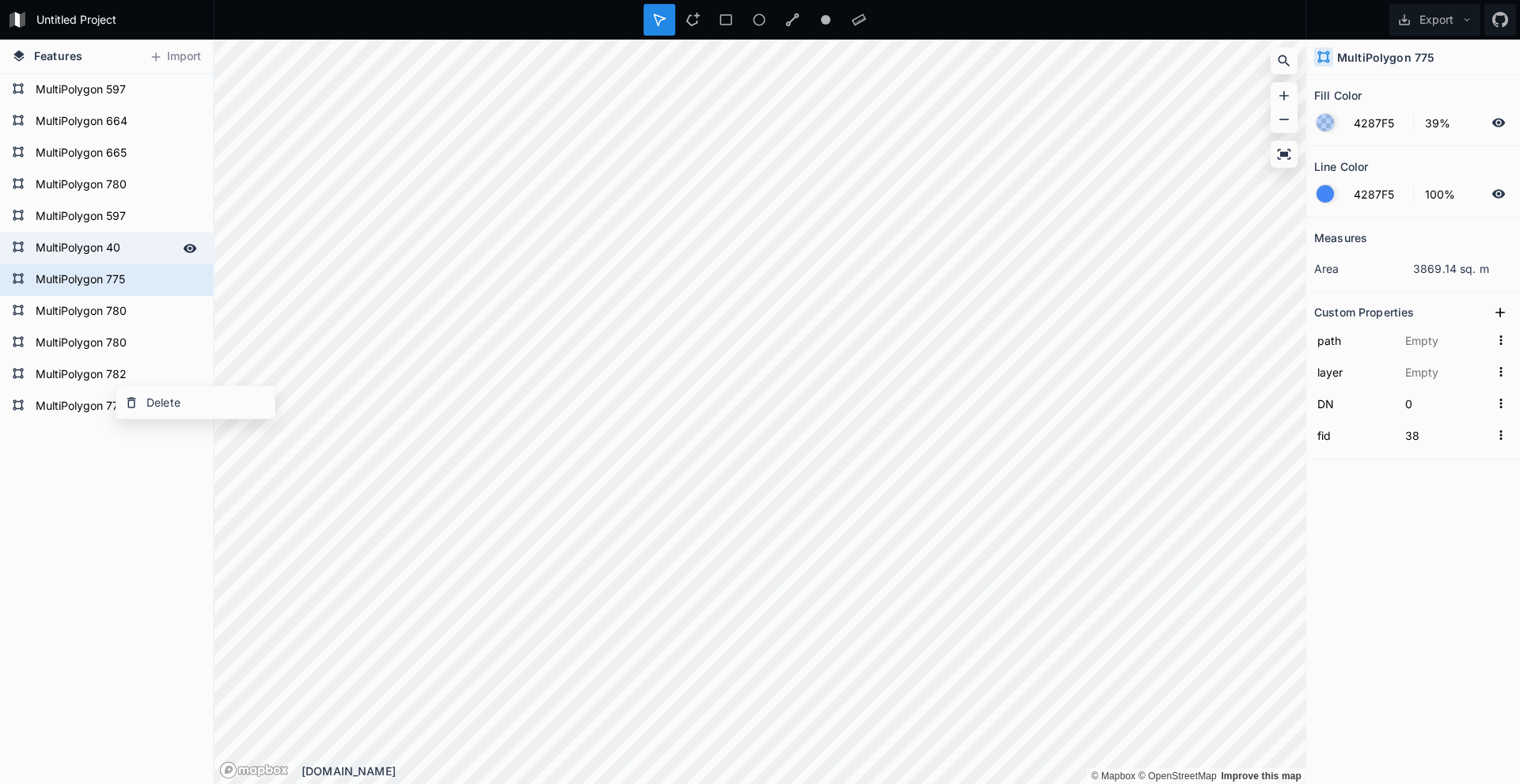
click at [117, 243] on form "MultiPolygon 40" at bounding box center [104, 248] width 148 height 23
click at [122, 213] on form "MultiPolygon 597" at bounding box center [104, 216] width 148 height 23
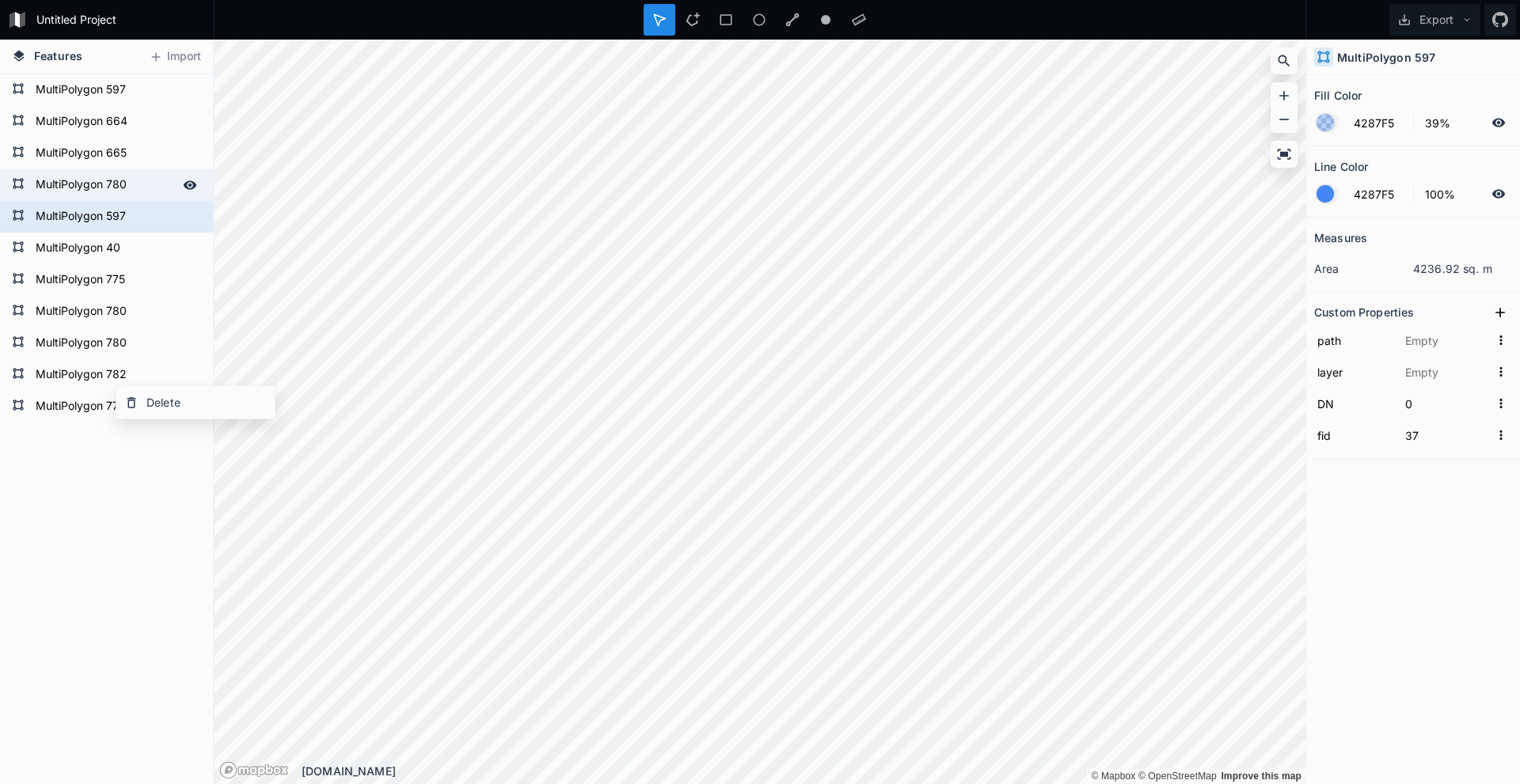
click at [129, 178] on form "MultiPolygon 780" at bounding box center [104, 185] width 148 height 23
type input "38"
click at [135, 155] on form "MultiPolygon 665" at bounding box center [104, 153] width 148 height 23
type input "MultiPolygon?crs=OGC:CRS84&field=fid:integer(0,0)&field=DN:integer(0,0)&uid={90…"
type input "Çokgenler"
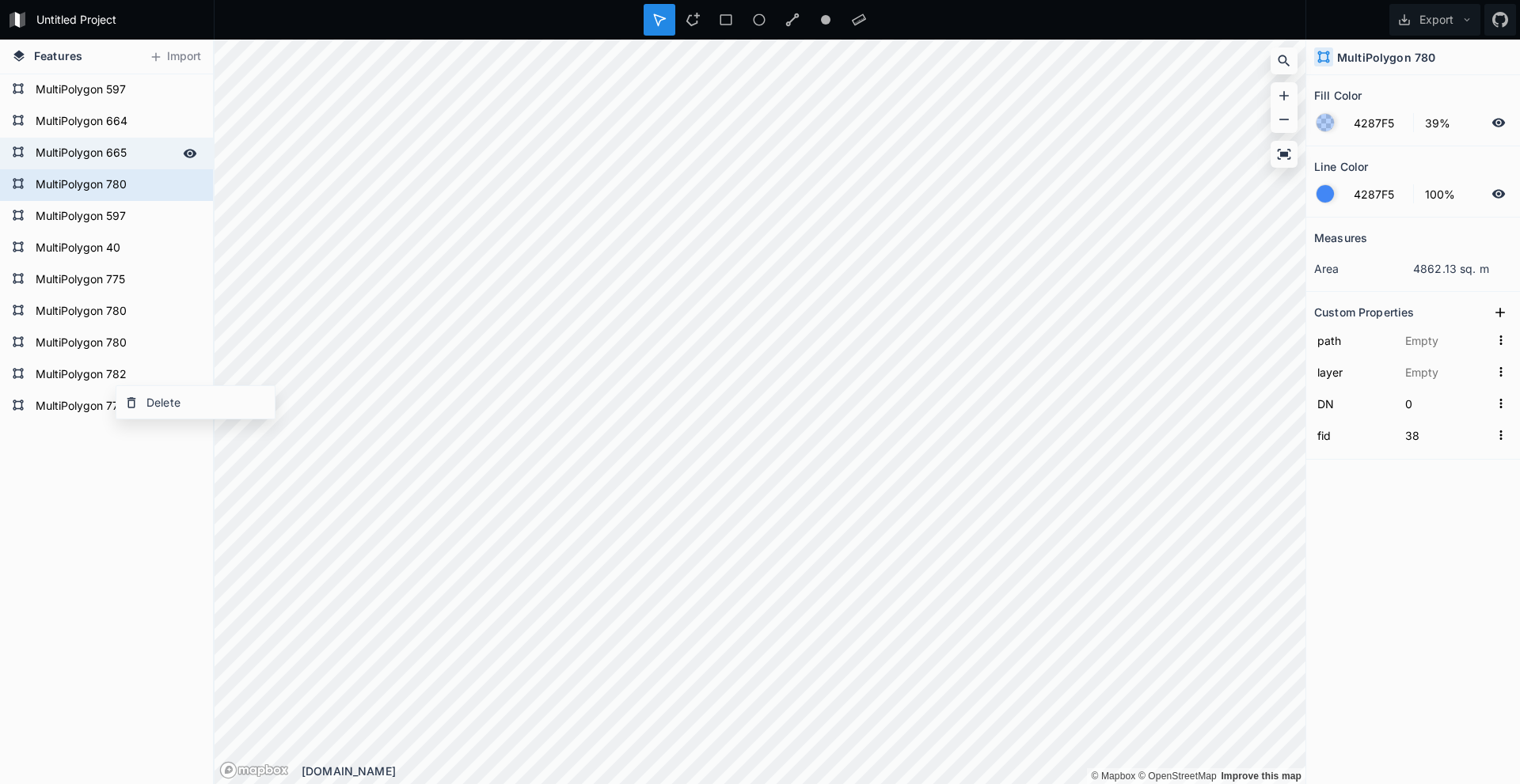
type input "46"
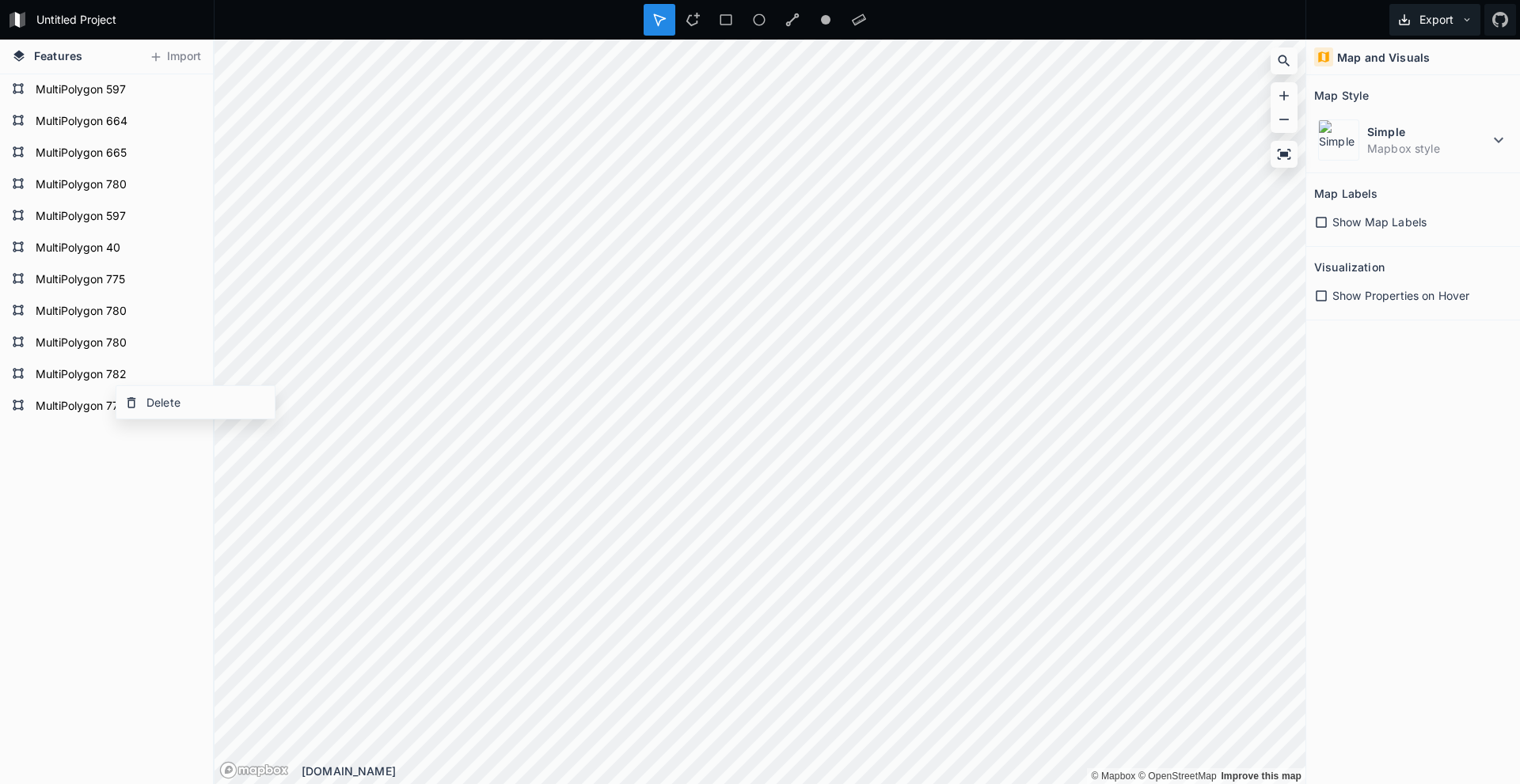
click at [753, 32] on button "Export" at bounding box center [1435, 20] width 91 height 32
click at [753, 82] on div "Export as .geojson" at bounding box center [1432, 90] width 159 height 33
